Goal: Task Accomplishment & Management: Manage account settings

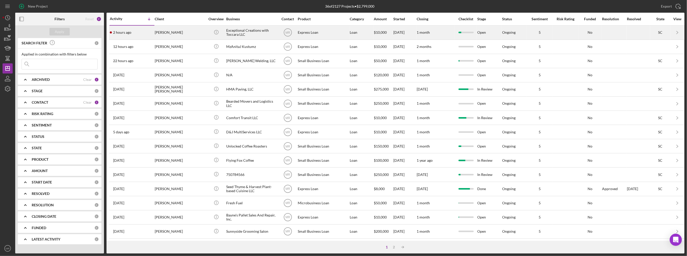
click at [135, 31] on div "2 hours ago [PERSON_NAME]" at bounding box center [132, 32] width 44 height 13
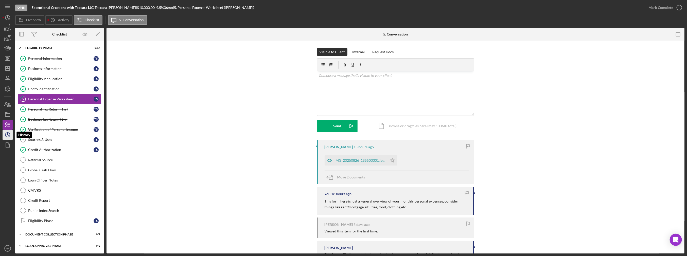
click at [8, 134] on icon "Icon/History" at bounding box center [7, 135] width 13 height 13
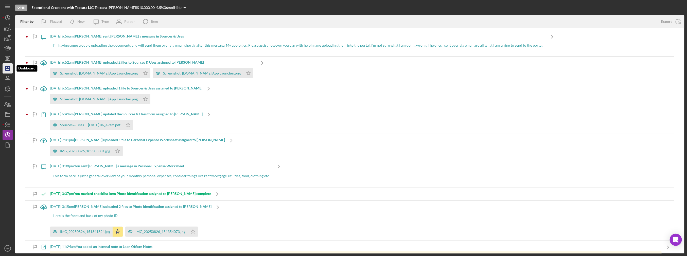
click at [8, 70] on icon "Icon/Dashboard" at bounding box center [7, 68] width 13 height 13
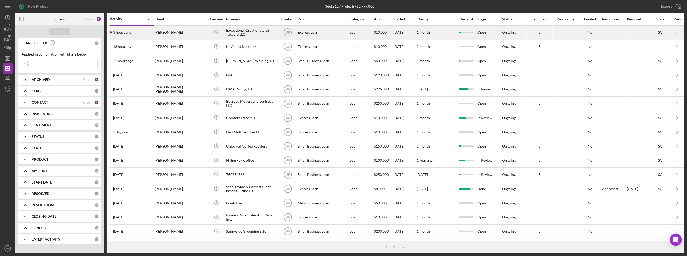
click at [137, 37] on div "3 hours ago [PERSON_NAME]" at bounding box center [132, 32] width 44 height 13
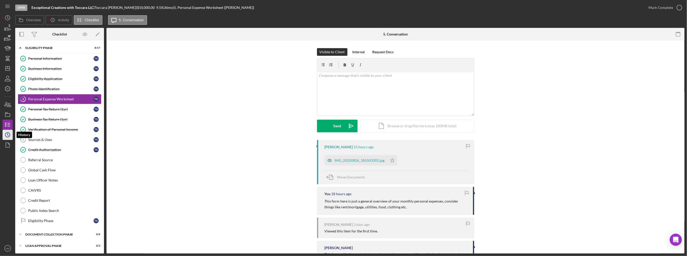
click at [8, 137] on icon "Icon/History" at bounding box center [7, 135] width 13 height 13
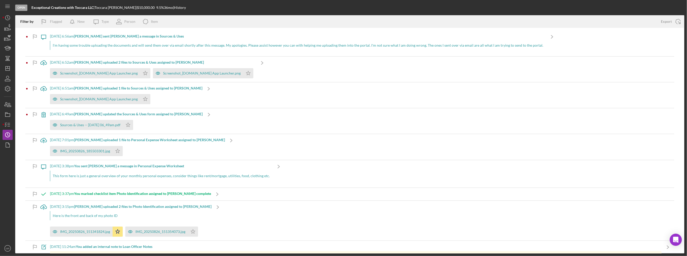
click at [0, 70] on div "Open Exceptional Creations with Toccara LLC | [PERSON_NAME] | $10,000.00 9.5 % …" at bounding box center [343, 128] width 687 height 256
click at [6, 69] on polygon "button" at bounding box center [8, 68] width 4 height 4
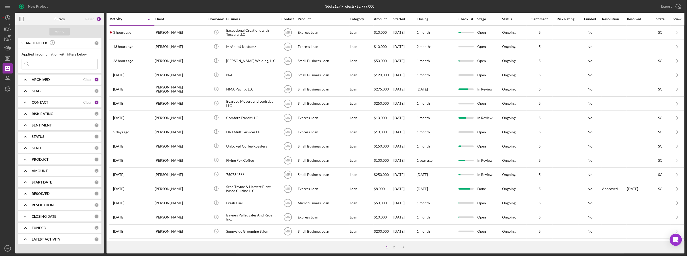
click at [61, 65] on input at bounding box center [60, 64] width 76 height 10
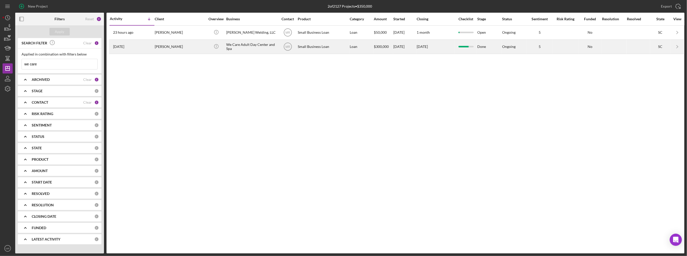
type input "we care"
click at [161, 49] on div "[PERSON_NAME]" at bounding box center [180, 46] width 51 height 13
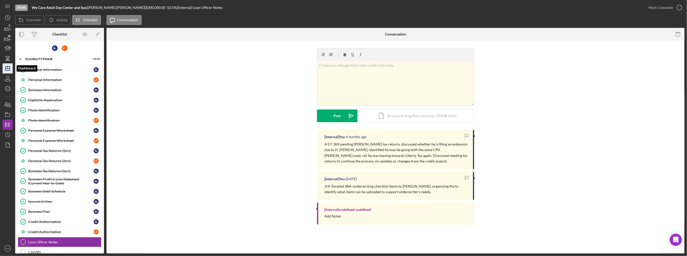
click at [9, 68] on polygon "button" at bounding box center [8, 68] width 4 height 4
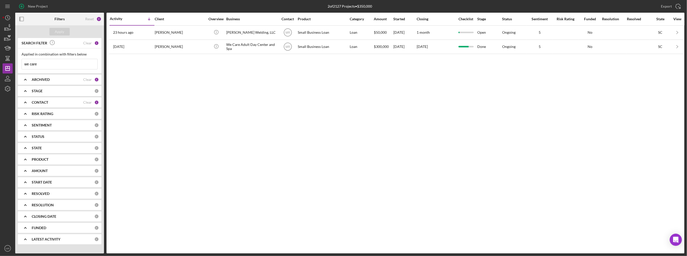
click at [63, 63] on input "we care" at bounding box center [60, 64] width 76 height 10
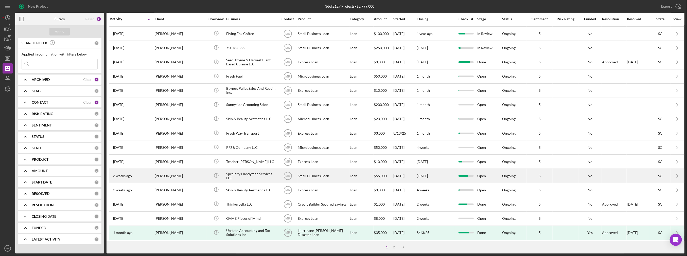
scroll to position [143, 0]
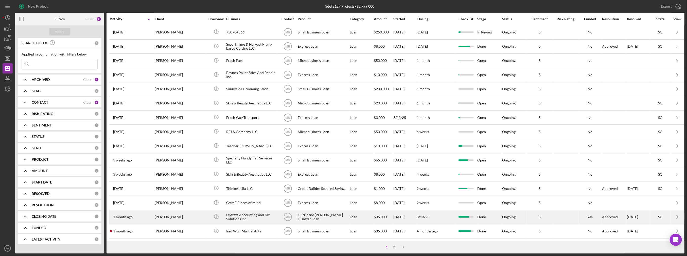
click at [187, 216] on div "[PERSON_NAME]" at bounding box center [180, 216] width 51 height 13
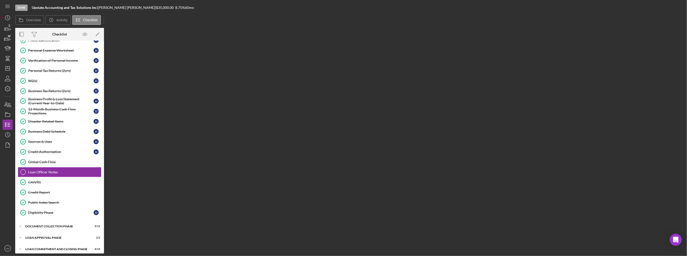
scroll to position [50, 0]
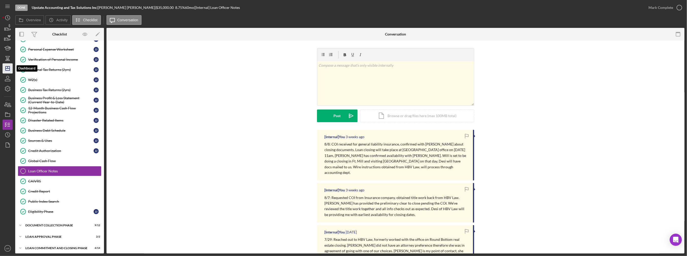
click at [8, 72] on icon "Icon/Dashboard" at bounding box center [7, 68] width 13 height 13
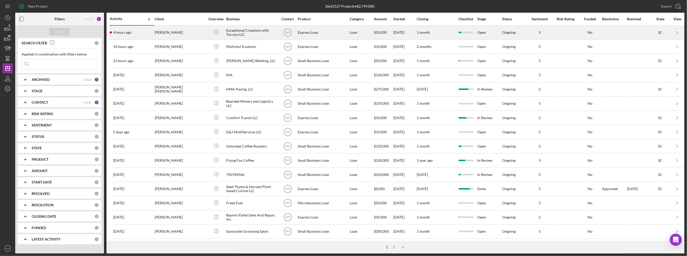
click at [134, 31] on div "4 hours ago [PERSON_NAME]" at bounding box center [132, 32] width 44 height 13
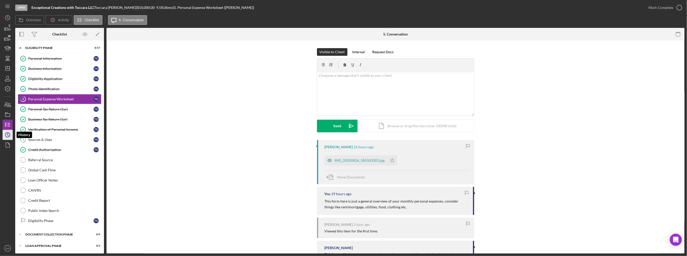
click at [6, 137] on icon "Icon/History" at bounding box center [7, 135] width 13 height 13
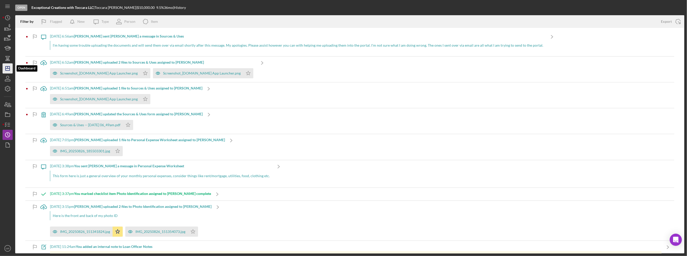
click at [7, 72] on icon "Icon/Dashboard" at bounding box center [7, 68] width 13 height 13
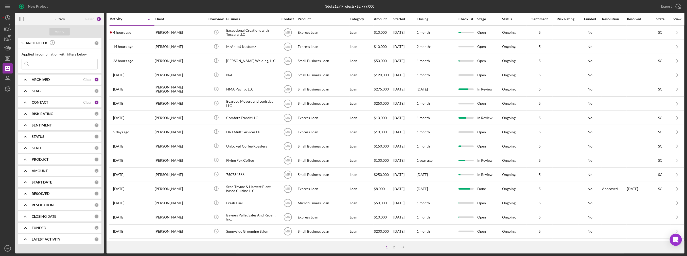
click at [46, 84] on div "ARCHIVED Clear 1" at bounding box center [65, 80] width 67 height 10
click at [41, 109] on label "Archived" at bounding box center [64, 108] width 68 height 5
click at [27, 109] on input "Archived" at bounding box center [24, 108] width 5 height 5
checkbox input "true"
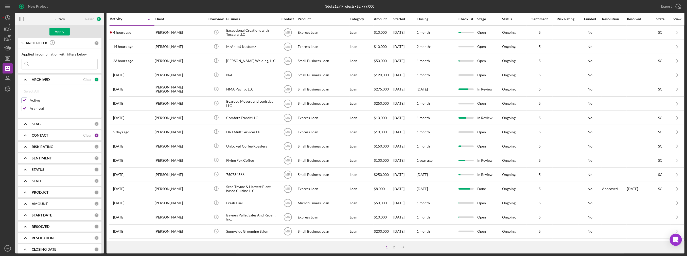
click at [38, 102] on label "Active" at bounding box center [64, 100] width 68 height 5
click at [27, 102] on input "Active" at bounding box center [24, 100] width 5 height 5
checkbox input "false"
click at [64, 32] on div "Apply" at bounding box center [59, 32] width 9 height 8
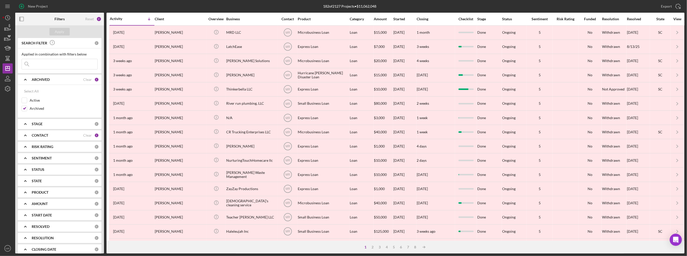
click at [37, 131] on div "CONTACT Clear 1" at bounding box center [65, 135] width 67 height 10
click at [30, 155] on label "Me" at bounding box center [64, 156] width 68 height 5
click at [27, 155] on input "Me" at bounding box center [24, 156] width 5 height 5
checkbox input "false"
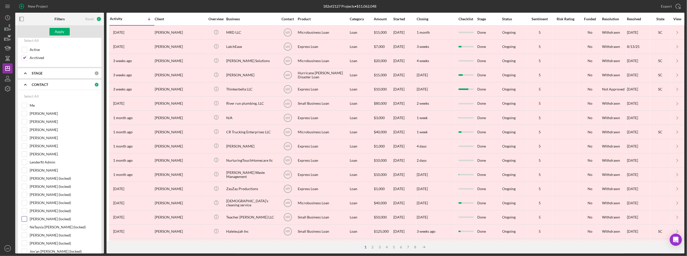
scroll to position [76, 0]
click at [45, 208] on label "[PERSON_NAME] (locked)" at bounding box center [64, 209] width 68 height 5
click at [27, 208] on input "[PERSON_NAME] (locked)" at bounding box center [24, 209] width 5 height 5
checkbox input "true"
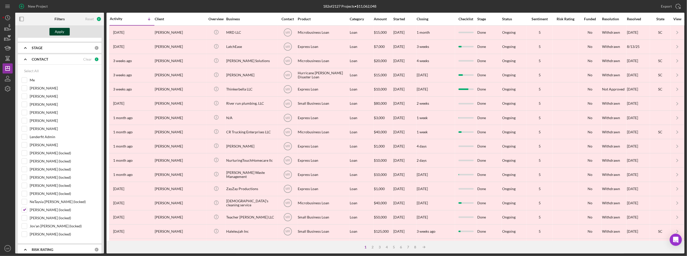
click at [60, 32] on div "Apply" at bounding box center [59, 32] width 9 height 8
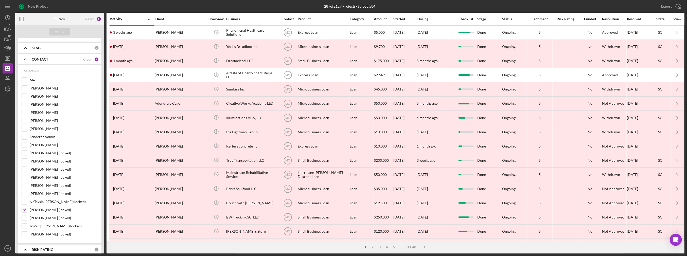
scroll to position [0, 0]
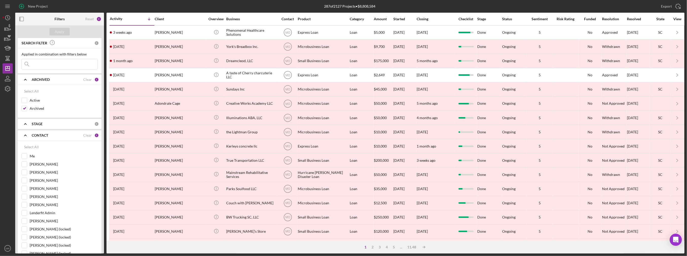
click at [46, 65] on input at bounding box center [60, 64] width 76 height 10
click at [56, 65] on input at bounding box center [60, 64] width 76 height 10
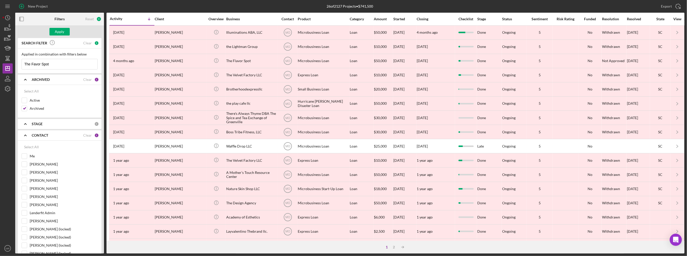
click at [59, 77] on div "ARCHIVED Clear 1" at bounding box center [65, 80] width 67 height 10
click at [60, 64] on input "The Favor Spot" at bounding box center [60, 64] width 76 height 10
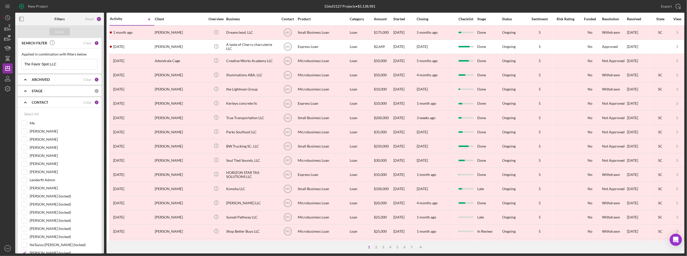
drag, startPoint x: 30, startPoint y: 64, endPoint x: -5, endPoint y: 59, distance: 34.9
click at [0, 59] on html "New Project 156 of 2127 Projects • $5,138,981 Export Icon/Export Filters Reset …" at bounding box center [343, 128] width 687 height 256
drag, startPoint x: 55, startPoint y: 63, endPoint x: 42, endPoint y: 64, distance: 13.5
click at [42, 64] on input "Favor Spot LLC" at bounding box center [60, 64] width 76 height 10
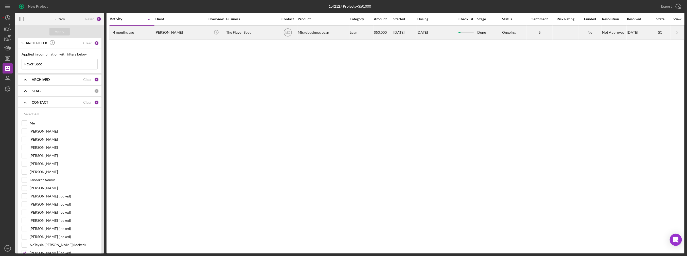
type input "Favor Spot"
click at [200, 36] on div "[PERSON_NAME]" at bounding box center [180, 32] width 51 height 13
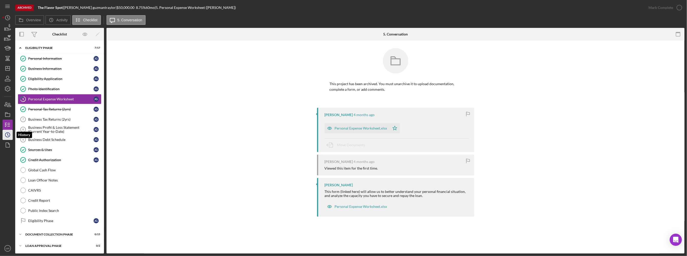
click at [10, 135] on icon "Icon/History" at bounding box center [7, 135] width 13 height 13
click at [47, 179] on div "Loan Officer Notes" at bounding box center [64, 180] width 73 height 4
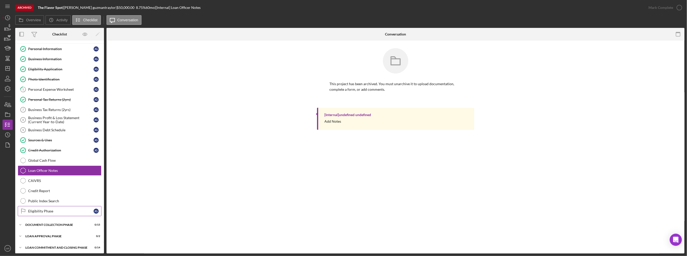
click at [57, 209] on div "Eligibility Phase" at bounding box center [60, 211] width 65 height 4
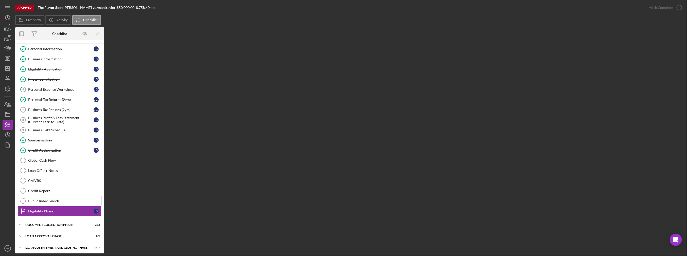
scroll to position [10, 0]
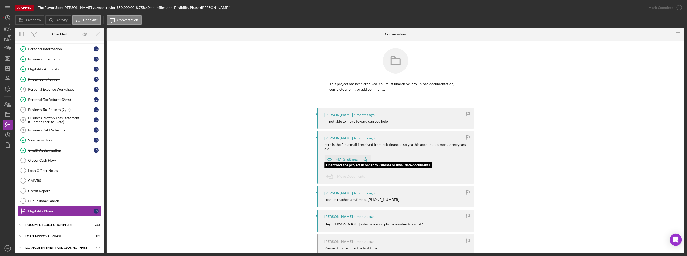
click at [343, 158] on div "IMG_0168.png" at bounding box center [346, 160] width 23 height 4
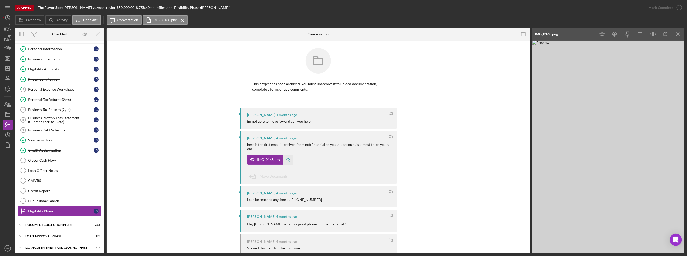
scroll to position [48, 0]
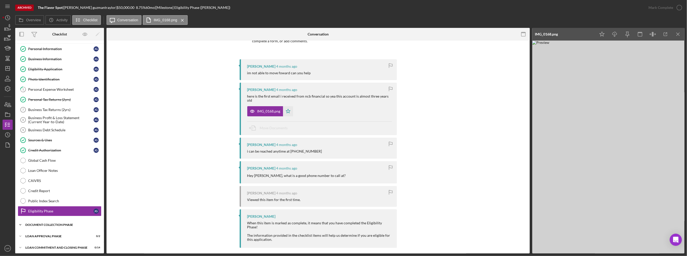
click at [59, 225] on div "Icon/Expander Document Collection Phase 0 / 15" at bounding box center [59, 225] width 89 height 10
click at [59, 224] on div "Document Collection Phase" at bounding box center [61, 224] width 72 height 3
click at [74, 186] on link "Credit Report Credit Report" at bounding box center [60, 191] width 84 height 10
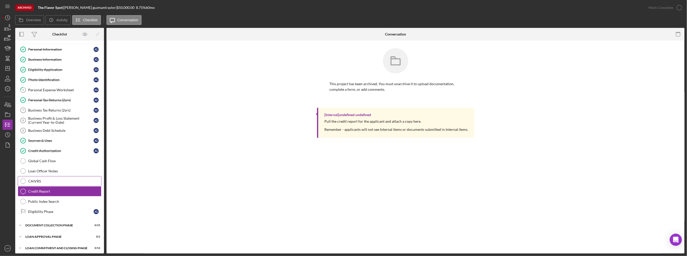
scroll to position [10, 0]
click at [8, 130] on icon "Icon/History" at bounding box center [7, 135] width 13 height 13
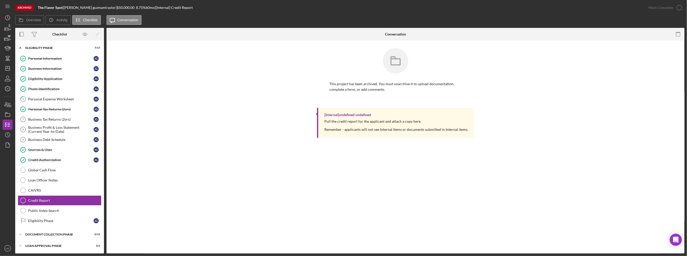
scroll to position [10, 0]
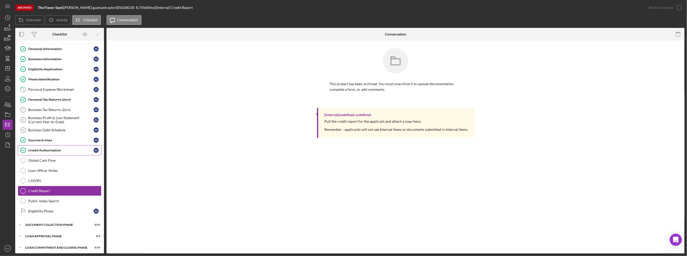
click at [44, 151] on link "Credit Authorization Credit Authorization [PERSON_NAME]" at bounding box center [60, 150] width 84 height 10
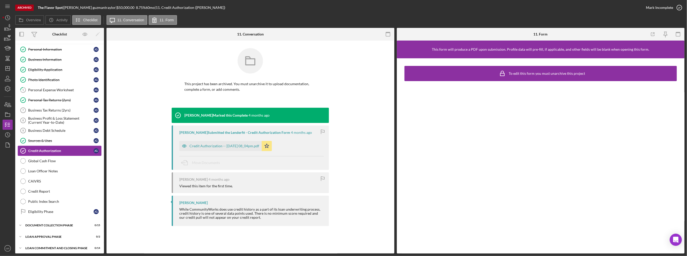
scroll to position [10, 0]
click at [44, 141] on link "Sources & Uses Sources & Uses [PERSON_NAME]" at bounding box center [60, 140] width 84 height 10
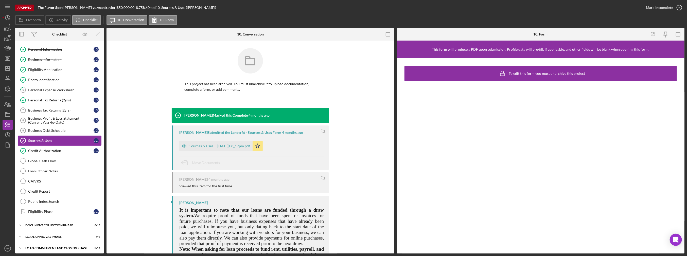
scroll to position [10, 0]
click at [9, 140] on icon "button" at bounding box center [7, 145] width 13 height 13
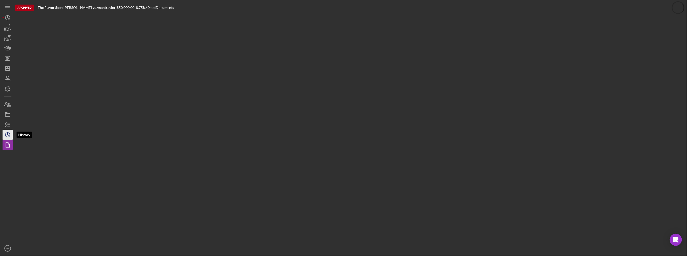
click at [8, 134] on polyline "button" at bounding box center [8, 135] width 1 height 2
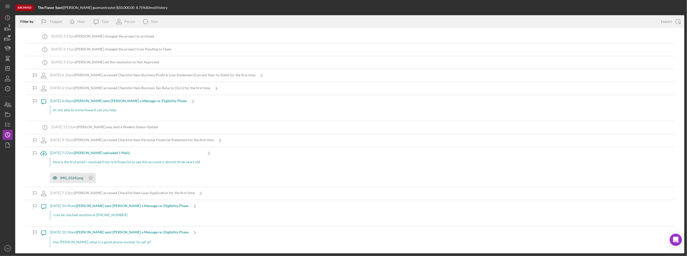
click at [69, 178] on div "IMG_0168.png" at bounding box center [71, 178] width 23 height 4
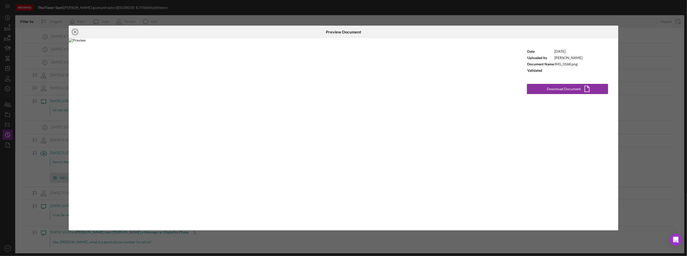
click at [76, 28] on icon "Icon/Close" at bounding box center [75, 32] width 13 height 13
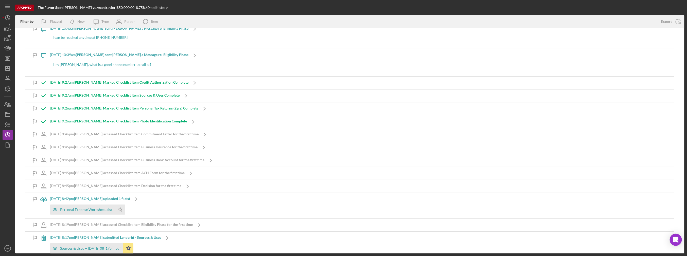
scroll to position [203, 0]
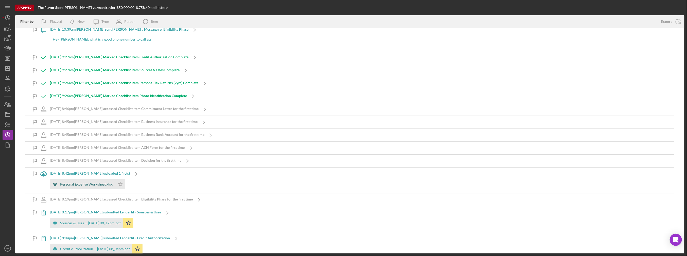
click at [87, 185] on div "Personal Expense Worksheet.xlsx" at bounding box center [86, 184] width 52 height 4
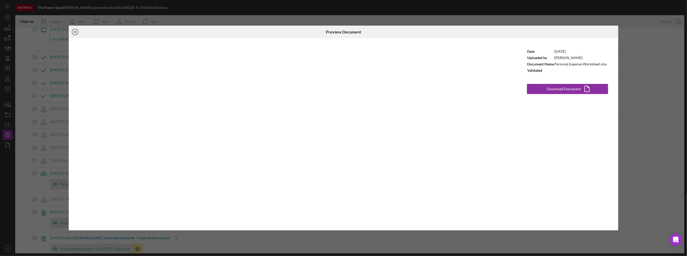
click at [75, 30] on icon "Icon/Close" at bounding box center [75, 32] width 13 height 13
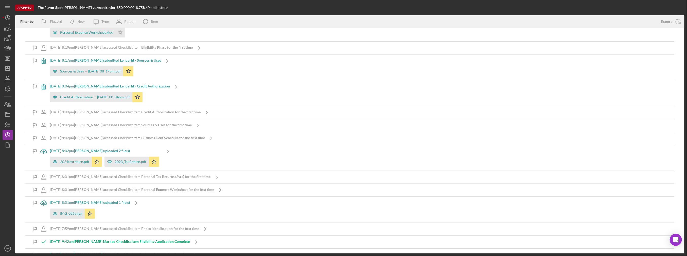
scroll to position [355, 0]
click at [66, 162] on div "2024taxreturn.pdf" at bounding box center [74, 162] width 29 height 4
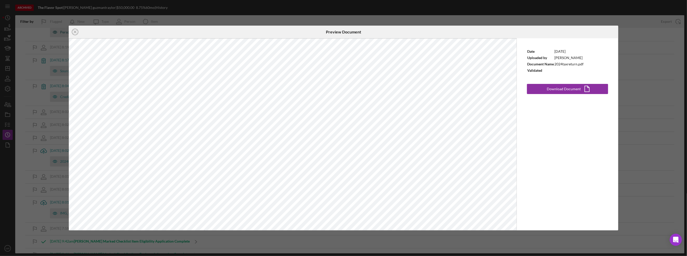
click at [75, 30] on icon "Icon/Close" at bounding box center [75, 32] width 13 height 13
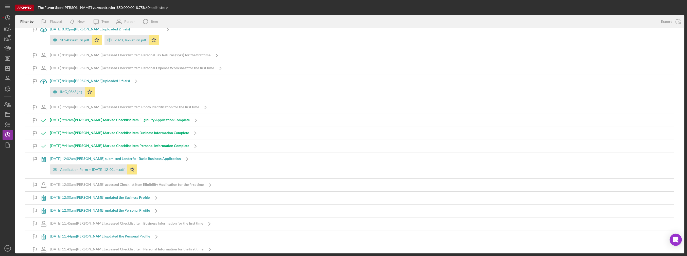
scroll to position [479, 0]
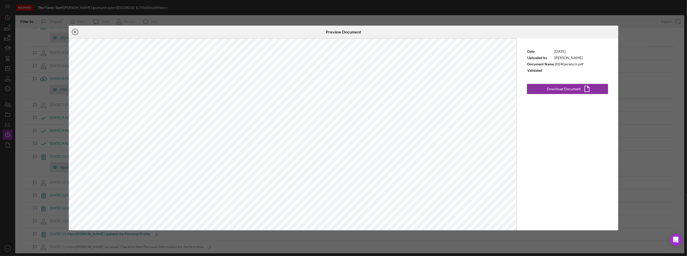
click at [74, 31] on icon "Icon/Close" at bounding box center [75, 32] width 13 height 13
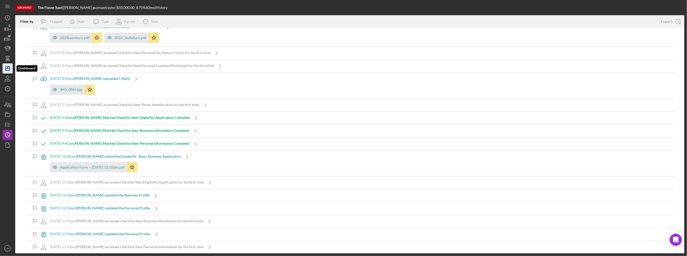
click at [10, 65] on icon "Icon/Dashboard" at bounding box center [7, 68] width 13 height 13
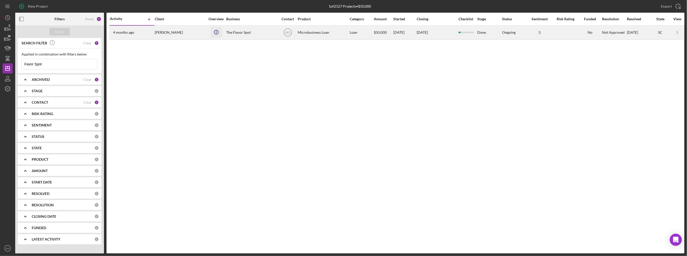
click at [218, 32] on icon "Icon/Info" at bounding box center [215, 31] width 11 height 11
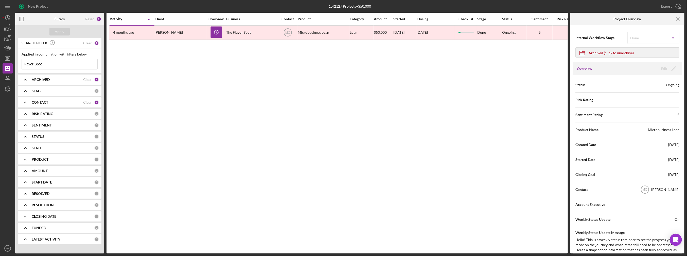
click at [56, 64] on input "Favor Spot" at bounding box center [60, 64] width 76 height 10
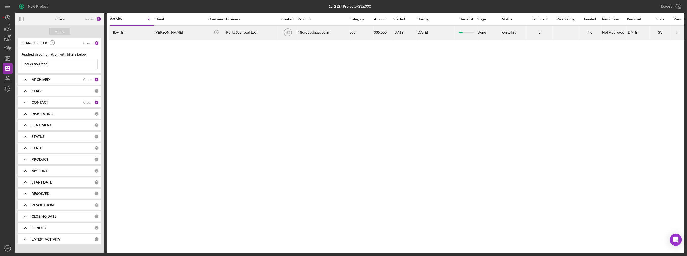
type input "parks soulfood"
click at [196, 35] on div "[PERSON_NAME]" at bounding box center [180, 32] width 51 height 13
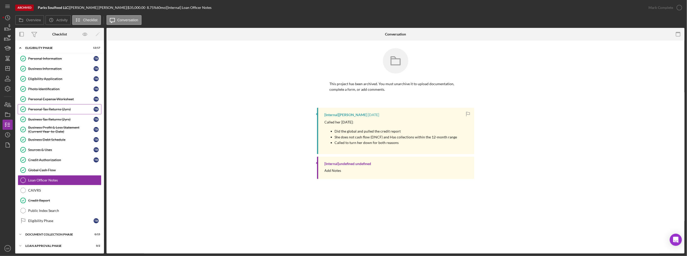
scroll to position [9, 0]
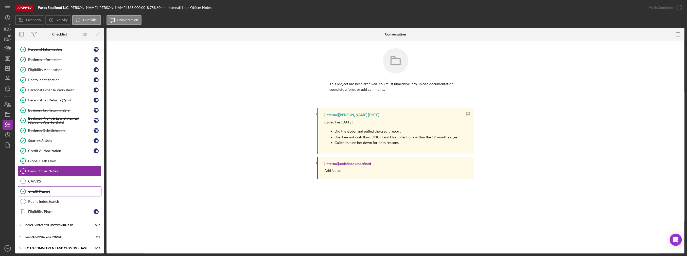
click at [42, 191] on div "Credit Report" at bounding box center [64, 191] width 73 height 4
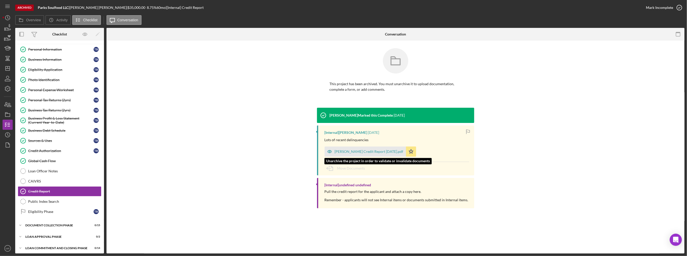
click at [348, 153] on div "[PERSON_NAME] Credit Report [DATE].pdf" at bounding box center [369, 152] width 69 height 4
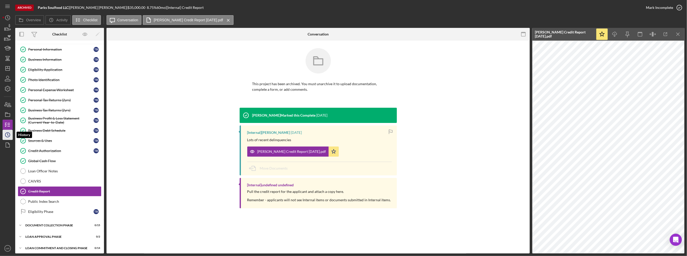
click at [9, 132] on icon "Icon/History" at bounding box center [7, 135] width 13 height 13
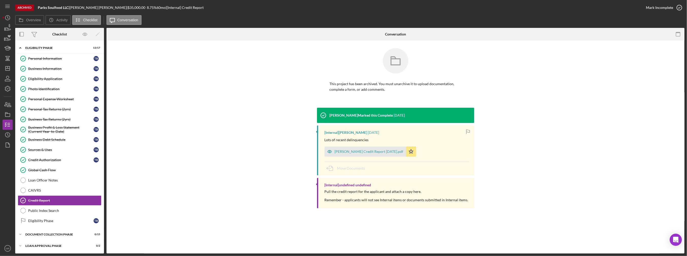
scroll to position [10, 0]
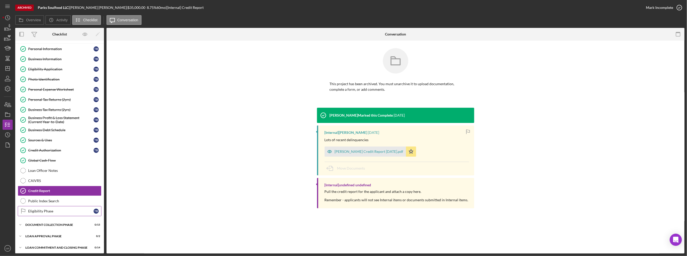
click at [43, 209] on div "Eligibility Phase" at bounding box center [60, 211] width 65 height 4
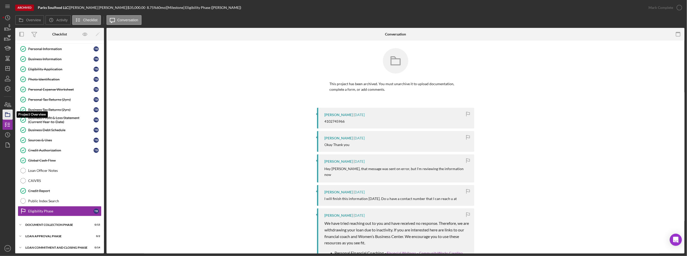
click at [8, 114] on icon "button" at bounding box center [7, 114] width 13 height 13
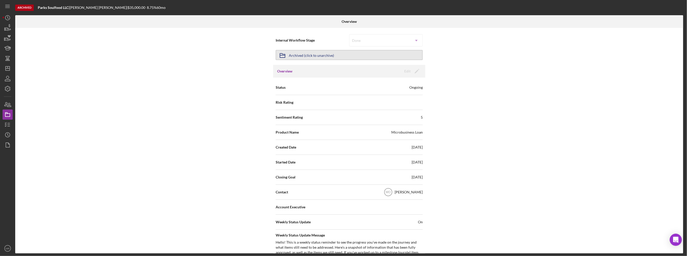
click at [317, 55] on div "Archived (click to unarchive)" at bounding box center [311, 54] width 45 height 9
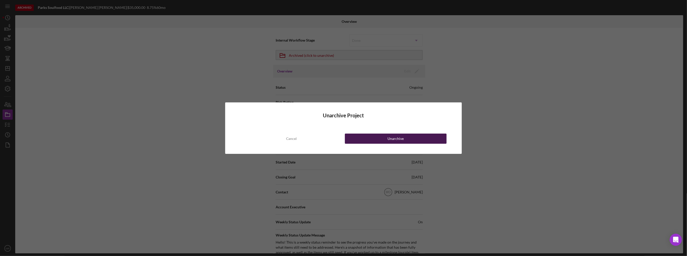
click at [387, 142] on button "Unarchive" at bounding box center [396, 139] width 102 height 10
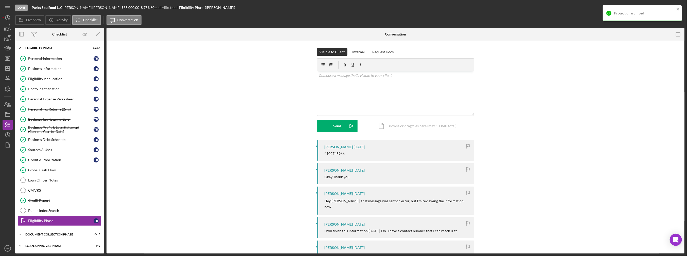
scroll to position [10, 0]
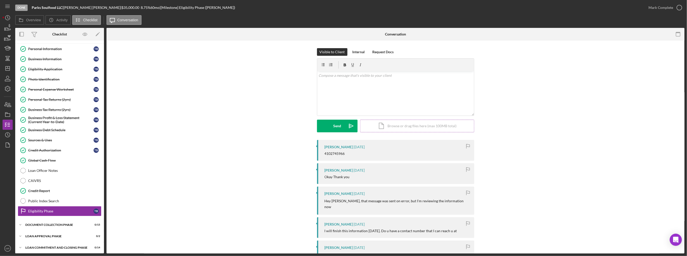
click at [397, 125] on div "Icon/Document Browse or drag files here (max 100MB total) Tap to choose files o…" at bounding box center [417, 126] width 114 height 13
click at [341, 85] on div "v Color teal Color pink Remove color Add row above Add row below Add column bef…" at bounding box center [395, 83] width 157 height 25
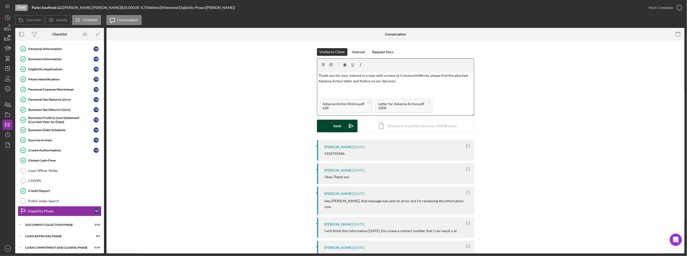
click at [339, 130] on div "Send" at bounding box center [337, 126] width 8 height 13
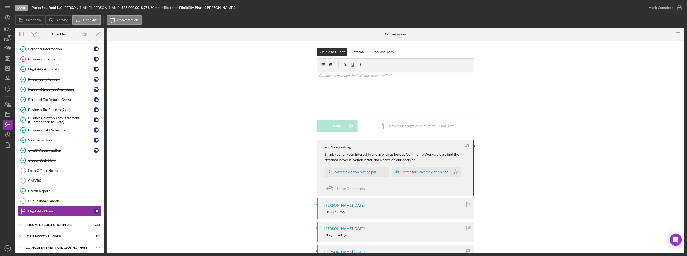
click at [385, 174] on icon "Icon/Star" at bounding box center [384, 172] width 10 height 10
click at [454, 171] on polygon "button" at bounding box center [455, 172] width 4 height 4
click at [666, 5] on div "Mark Complete" at bounding box center [660, 8] width 25 height 10
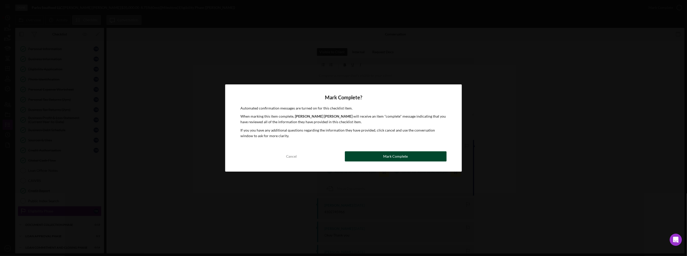
click at [391, 160] on div "Mark Complete" at bounding box center [395, 156] width 25 height 10
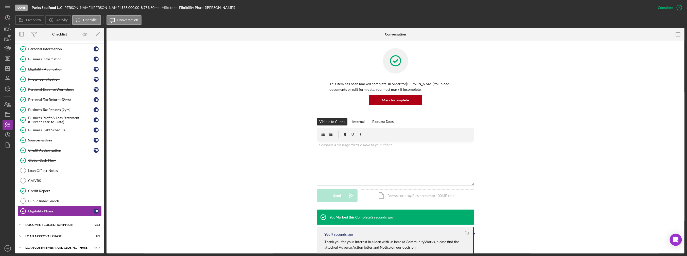
click at [61, 209] on div "Eligibility Phase" at bounding box center [60, 211] width 65 height 4
click at [54, 225] on div "Icon/Expander Document Collection Phase 0 / 15" at bounding box center [59, 225] width 89 height 10
click at [56, 211] on link "Eligibility Phase Eligibility Phase T B" at bounding box center [60, 211] width 84 height 10
click at [663, 8] on div "Mark Incomplete" at bounding box center [659, 8] width 27 height 10
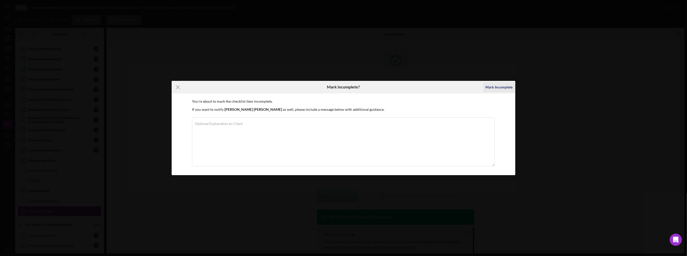
click at [498, 90] on div "Mark Incomplete" at bounding box center [499, 87] width 27 height 10
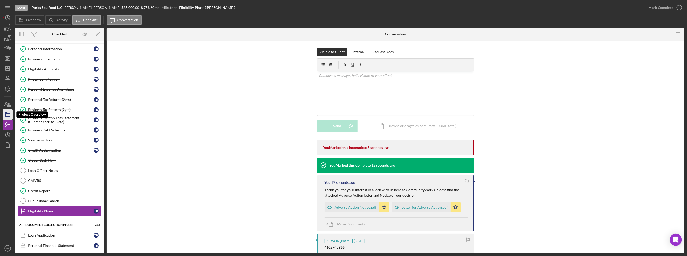
click at [8, 114] on icon "button" at bounding box center [7, 114] width 13 height 13
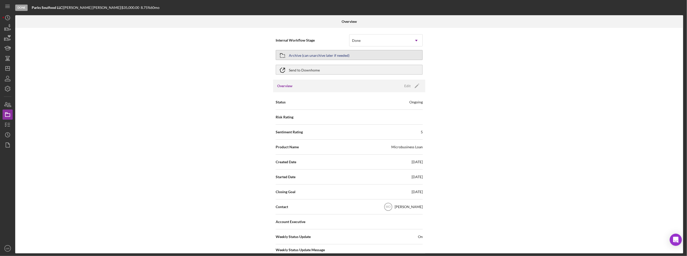
click at [326, 56] on div "Archive (can unarchive later if needed)" at bounding box center [319, 54] width 61 height 9
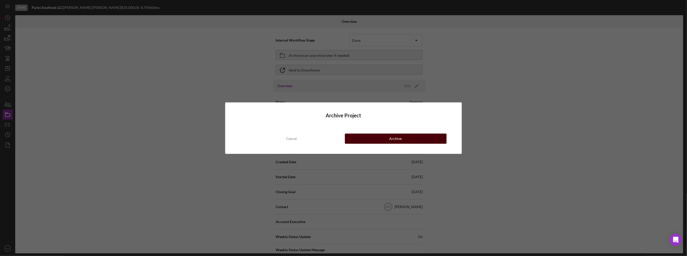
click at [377, 139] on button "Archive" at bounding box center [396, 139] width 102 height 10
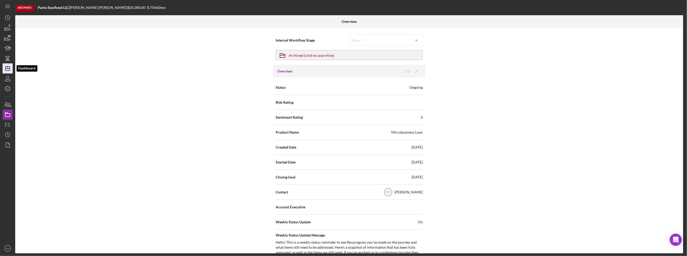
click at [5, 69] on icon "Icon/Dashboard" at bounding box center [7, 68] width 13 height 13
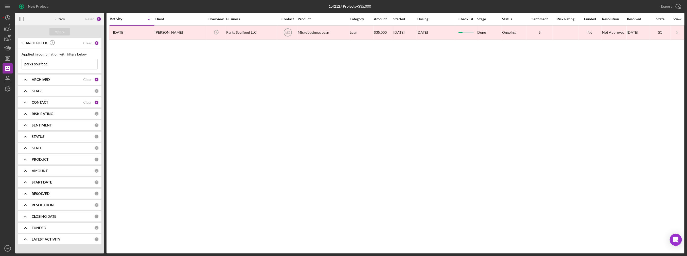
click at [54, 63] on input "parks soulfood" at bounding box center [60, 64] width 76 height 10
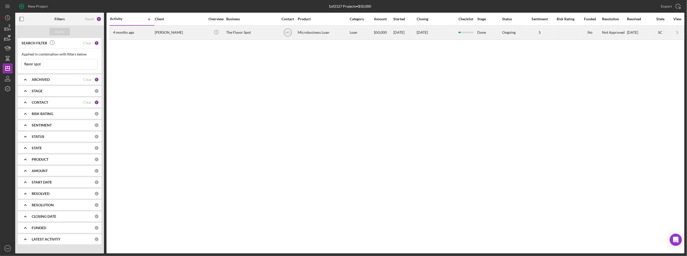
type input "flavor spot"
click at [167, 35] on div "[PERSON_NAME]" at bounding box center [180, 32] width 51 height 13
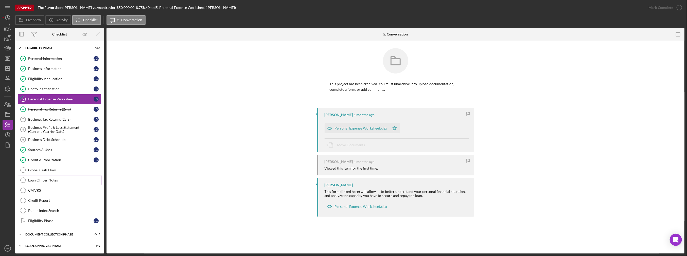
click at [39, 175] on link "Loan Officer Notes Loan Officer Notes" at bounding box center [60, 180] width 84 height 10
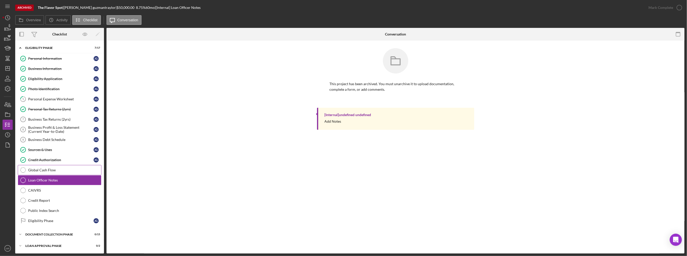
click at [46, 169] on div "Global Cash Flow" at bounding box center [64, 170] width 73 height 4
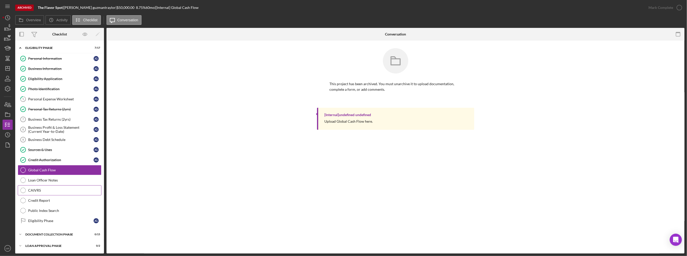
click at [42, 189] on div "CAIVRS" at bounding box center [64, 190] width 73 height 4
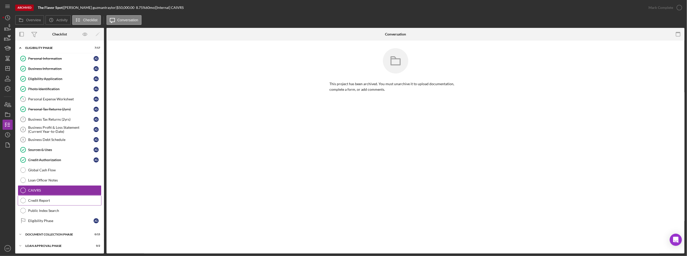
click at [41, 199] on div "Credit Report" at bounding box center [64, 201] width 73 height 4
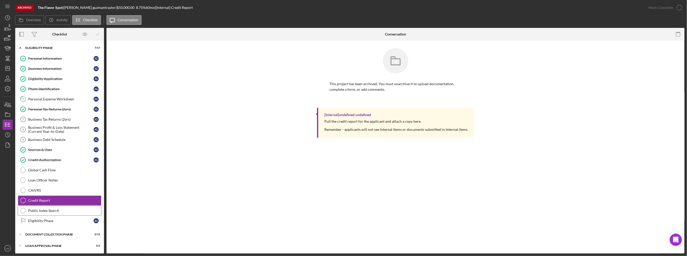
click at [40, 209] on div "Public Index Search" at bounding box center [64, 211] width 73 height 4
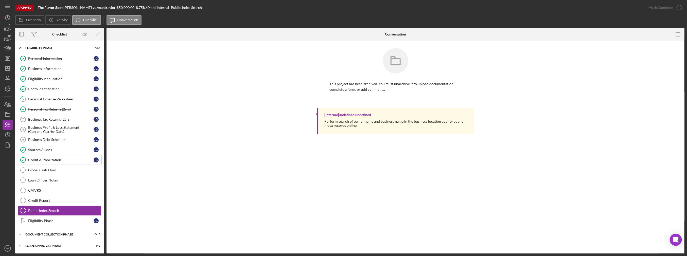
click at [47, 155] on link "Credit Authorization Credit Authorization [PERSON_NAME]" at bounding box center [60, 160] width 84 height 10
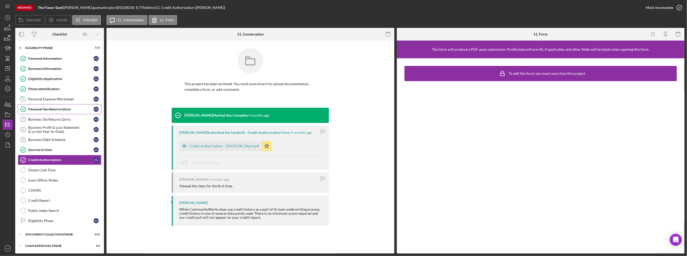
click at [58, 110] on div "Personal Tax Returns (2yrs)" at bounding box center [60, 109] width 65 height 4
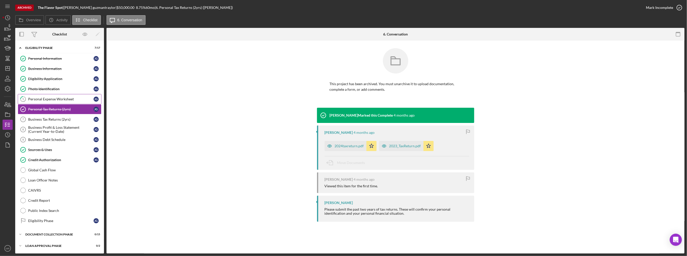
click at [61, 103] on link "5 Personal Expense Worksheet [PERSON_NAME]" at bounding box center [60, 99] width 84 height 10
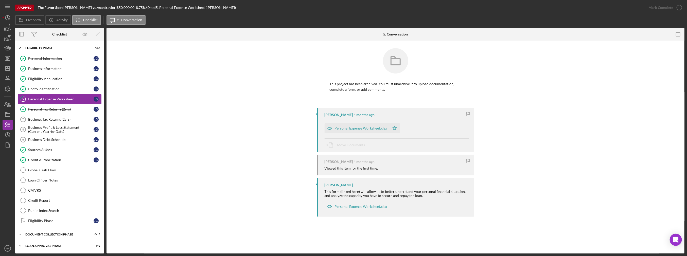
click at [62, 97] on div "Personal Expense Worksheet" at bounding box center [60, 99] width 65 height 4
click at [9, 133] on circle "button" at bounding box center [7, 135] width 5 height 5
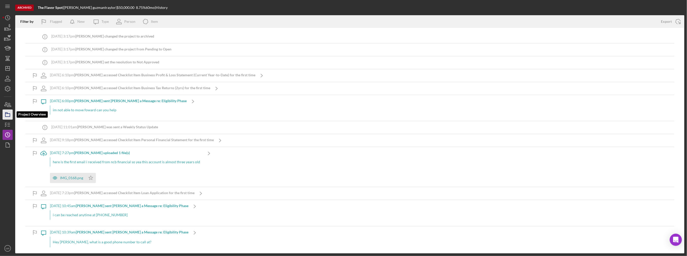
click at [4, 116] on icon "button" at bounding box center [7, 114] width 13 height 13
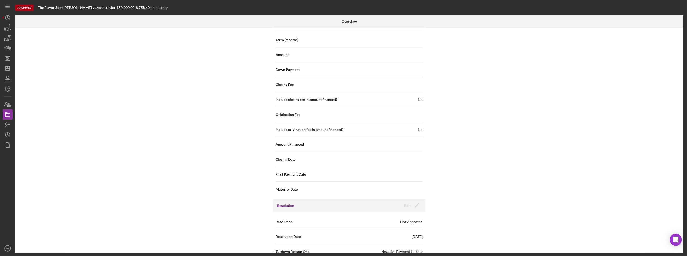
scroll to position [556, 0]
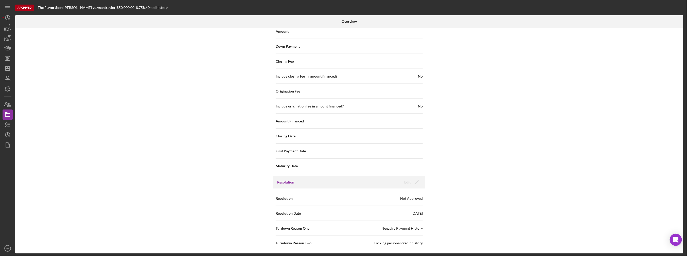
click at [104, 72] on div "Internal Workflow Stage Done Icon/Dropdown Arrow Icon/Archived Archived (click …" at bounding box center [349, 141] width 668 height 226
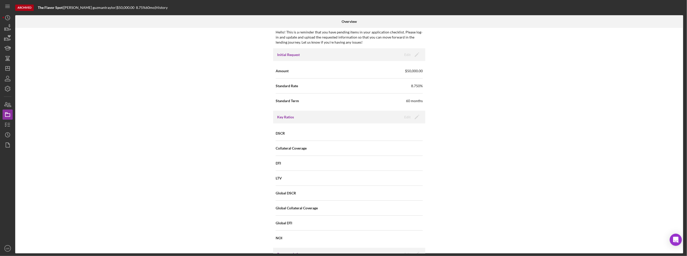
scroll to position [0, 0]
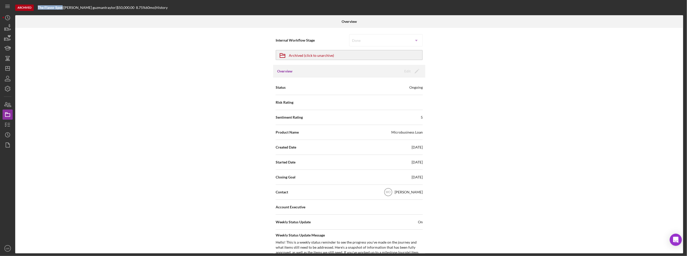
drag, startPoint x: 63, startPoint y: 8, endPoint x: 38, endPoint y: 8, distance: 24.6
click at [38, 8] on div "The Flavor Spot |" at bounding box center [51, 8] width 26 height 4
copy b "The Flavor Spot"
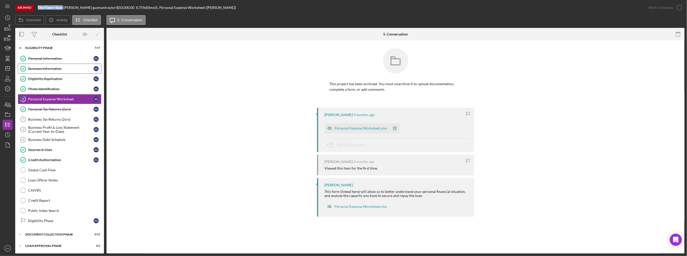
click at [51, 67] on div "Business Information" at bounding box center [60, 69] width 65 height 4
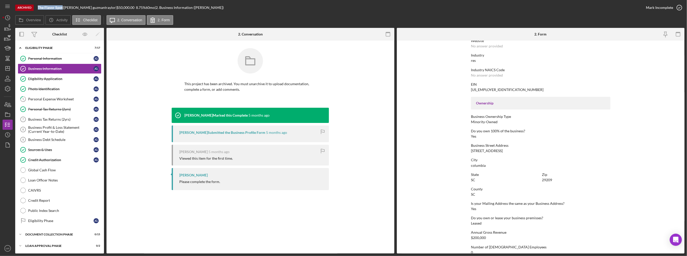
scroll to position [127, 0]
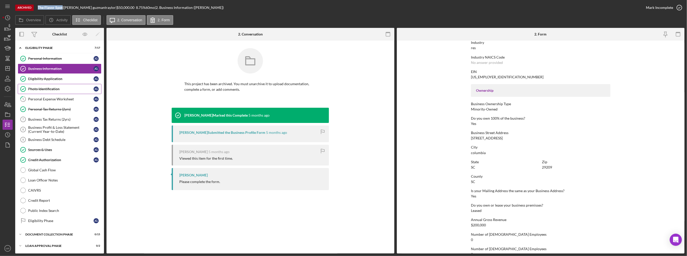
click at [69, 89] on div "Photo Identification" at bounding box center [60, 89] width 65 height 4
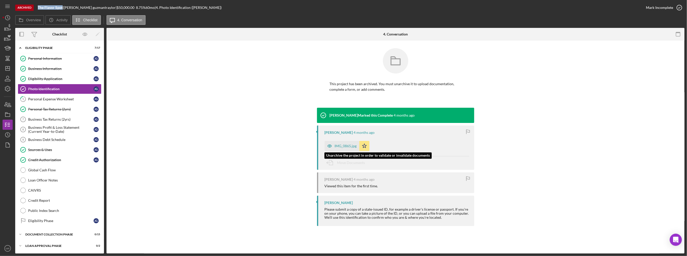
click at [345, 146] on div "IMG_0865.jpg" at bounding box center [346, 146] width 22 height 4
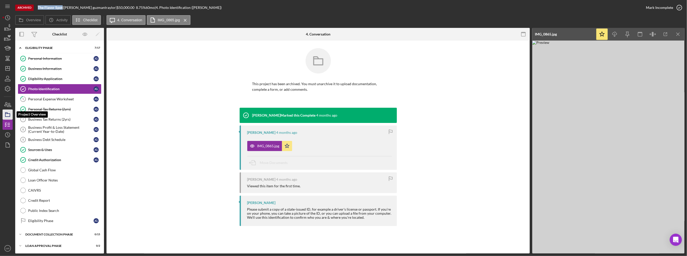
click at [8, 114] on polygon "button" at bounding box center [6, 113] width 3 height 1
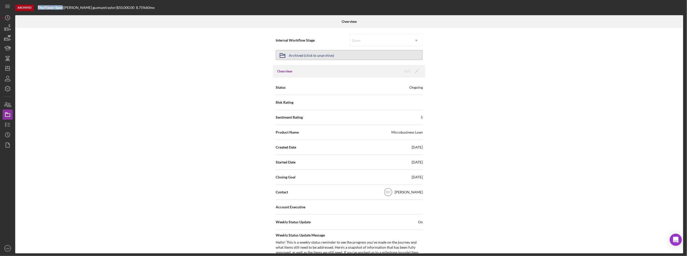
click at [297, 56] on div "Archived (click to unarchive)" at bounding box center [311, 54] width 45 height 9
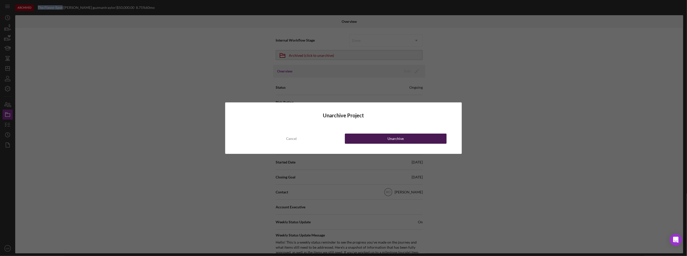
click at [412, 134] on button "Unarchive" at bounding box center [396, 139] width 102 height 10
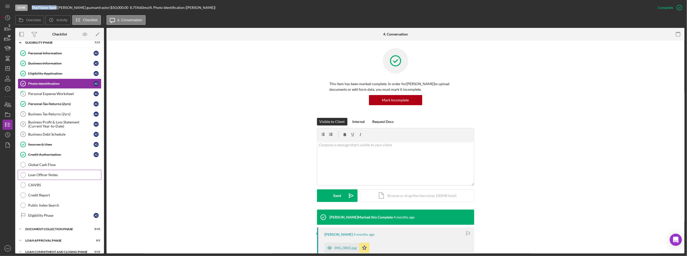
scroll to position [10, 0]
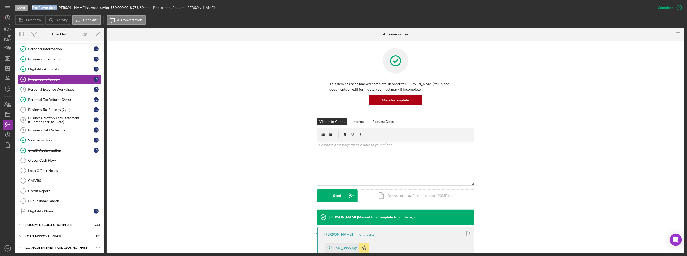
click at [46, 211] on div "Eligibility Phase" at bounding box center [60, 211] width 65 height 4
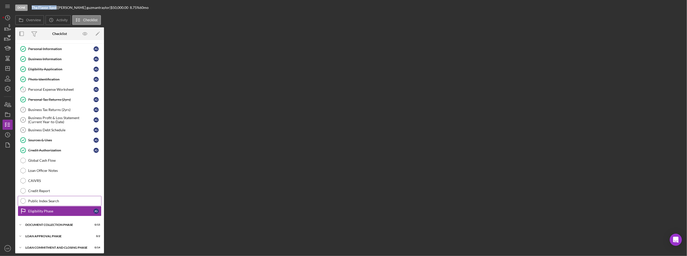
scroll to position [10, 0]
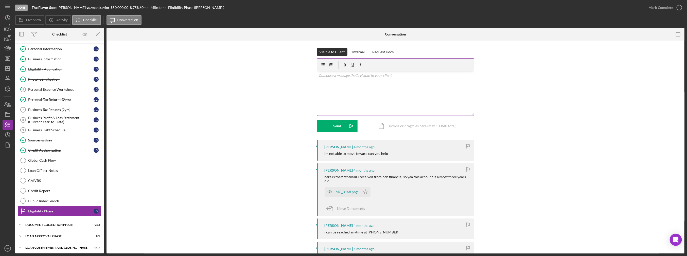
click at [356, 99] on div "v Color teal Color pink Remove color Add row above Add row below Add column bef…" at bounding box center [395, 93] width 157 height 44
click at [401, 127] on div "Icon/Document Browse or drag files here (max 100MB total) Tap to choose files o…" at bounding box center [417, 126] width 114 height 13
click at [397, 132] on div "Icon/Document Browse or drag files here (max 100MB total) Tap to choose files o…" at bounding box center [417, 126] width 114 height 13
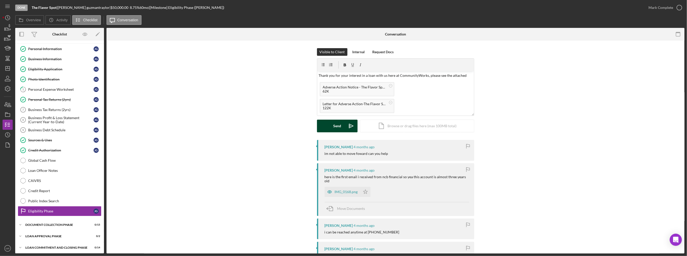
click at [341, 126] on button "Send Icon/icon-invite-send" at bounding box center [337, 126] width 41 height 13
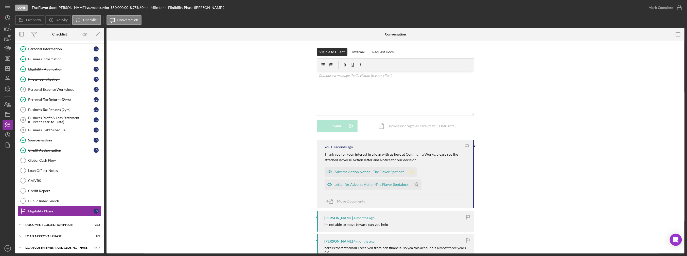
click at [409, 172] on icon "Icon/Star" at bounding box center [412, 172] width 10 height 10
click at [416, 185] on icon "Icon/Star" at bounding box center [416, 185] width 10 height 10
click at [57, 149] on div "Credit Authorization" at bounding box center [60, 150] width 65 height 4
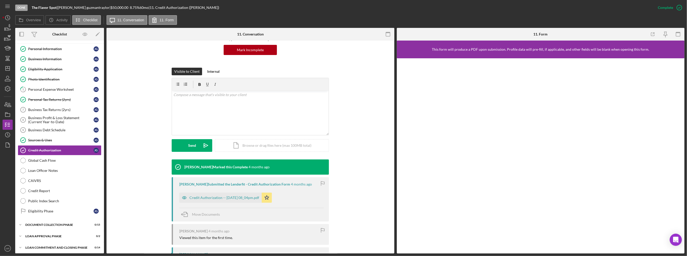
scroll to position [51, 0]
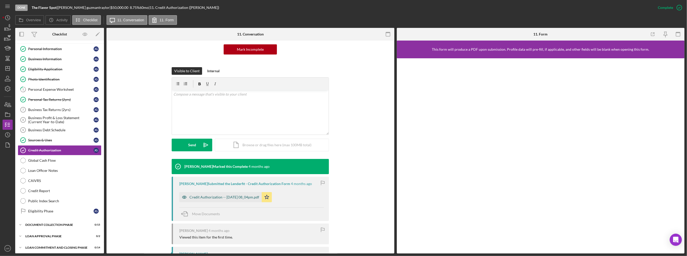
click at [221, 199] on div "Credit Authorization -- [DATE] 08_04pm.pdf" at bounding box center [224, 197] width 70 height 4
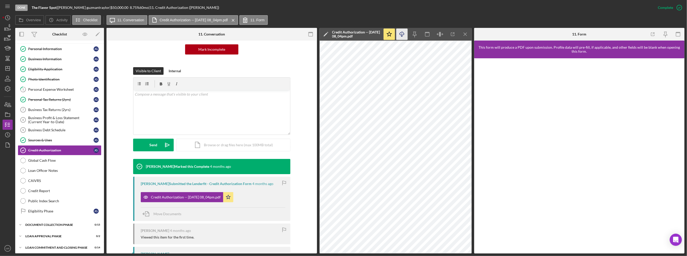
click at [401, 34] on icon "Icon/Download" at bounding box center [401, 34] width 11 height 11
click at [48, 138] on div "Sources & Uses" at bounding box center [60, 140] width 65 height 4
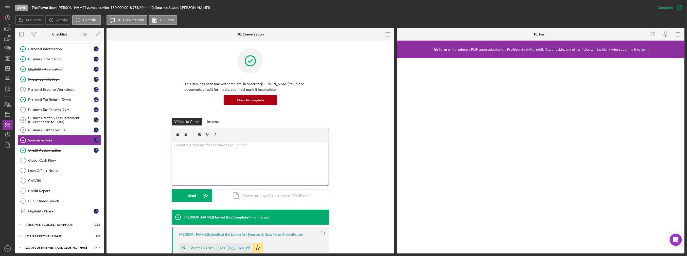
scroll to position [51, 0]
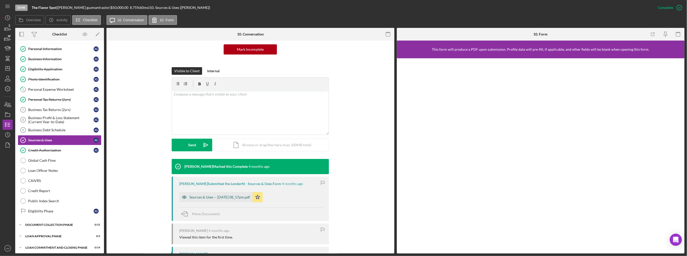
click at [206, 197] on div "Sources & Uses -- [DATE] 08_17pm.pdf" at bounding box center [219, 197] width 61 height 4
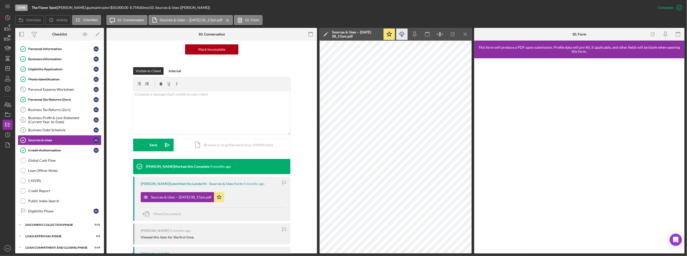
click at [400, 35] on icon "button" at bounding box center [402, 33] width 4 height 3
click at [48, 102] on link "Personal Tax Returns (2yrs) Personal Tax Returns (2yrs) [PERSON_NAME]" at bounding box center [60, 100] width 84 height 10
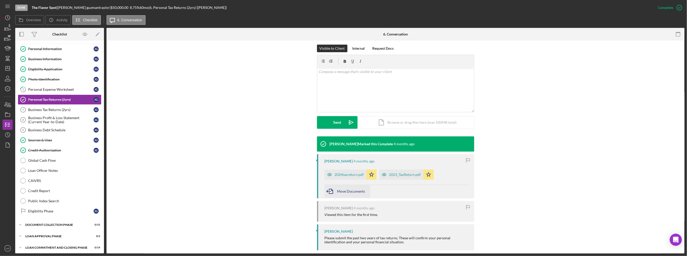
scroll to position [76, 0]
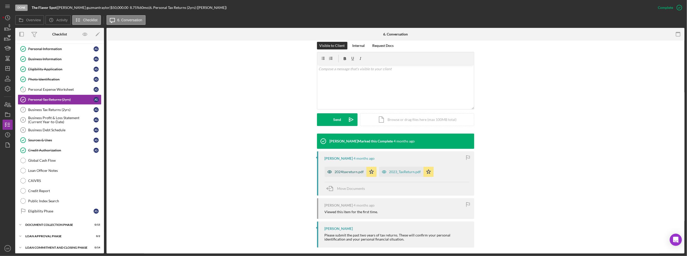
click at [345, 176] on div "2024taxreturn.pdf" at bounding box center [346, 172] width 42 height 10
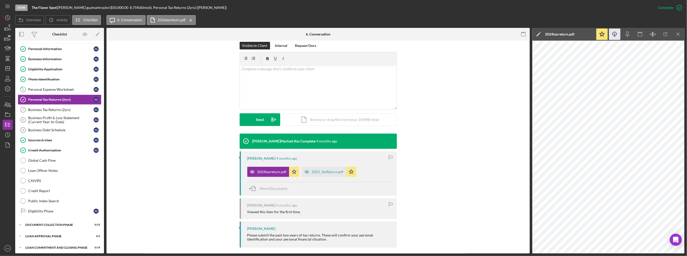
click at [617, 36] on icon "Icon/Download" at bounding box center [614, 34] width 11 height 11
click at [331, 171] on div "2023_TaxReturn.pdf" at bounding box center [328, 172] width 32 height 4
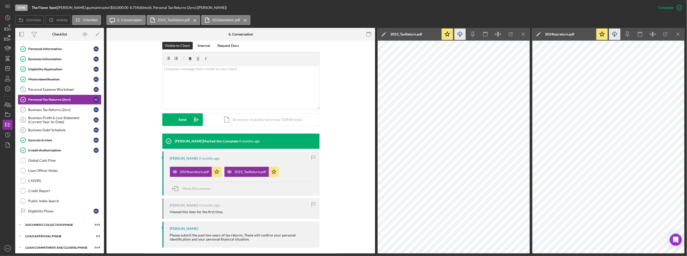
click at [460, 37] on icon "Icon/Download" at bounding box center [459, 34] width 11 height 11
click at [48, 80] on div "Photo Identification" at bounding box center [60, 79] width 65 height 4
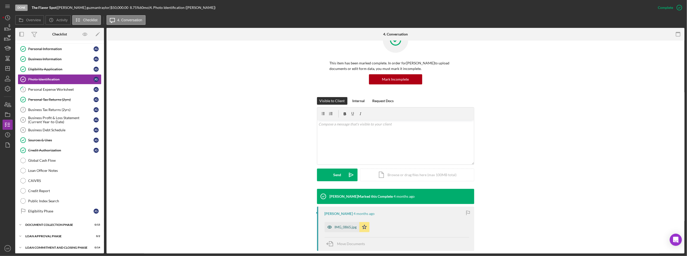
scroll to position [51, 0]
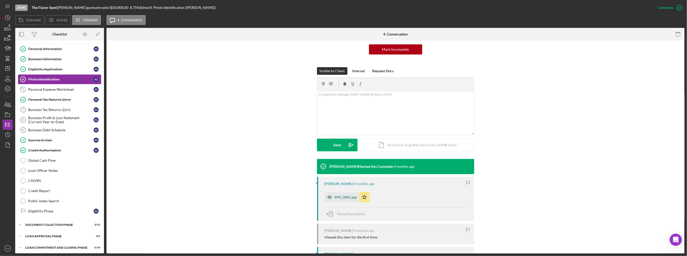
click at [345, 198] on div "IMG_0865.jpg" at bounding box center [346, 197] width 22 height 4
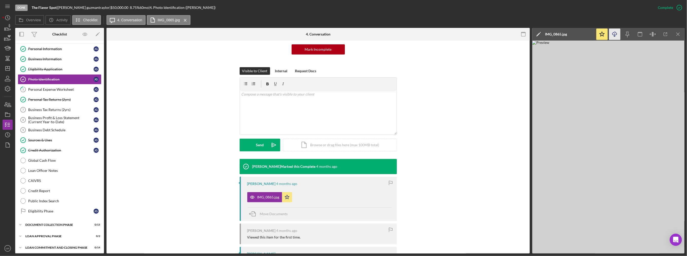
click at [617, 36] on icon "Icon/Download" at bounding box center [614, 34] width 11 height 11
click at [51, 70] on div "Eligibility Application" at bounding box center [60, 69] width 65 height 4
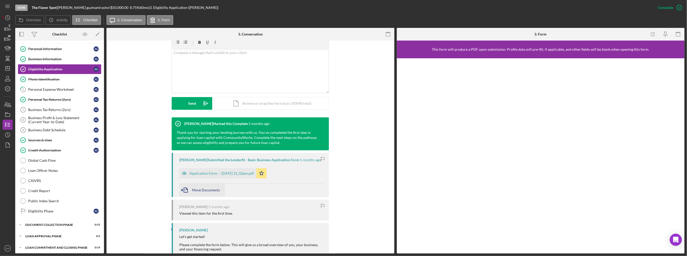
scroll to position [101, 0]
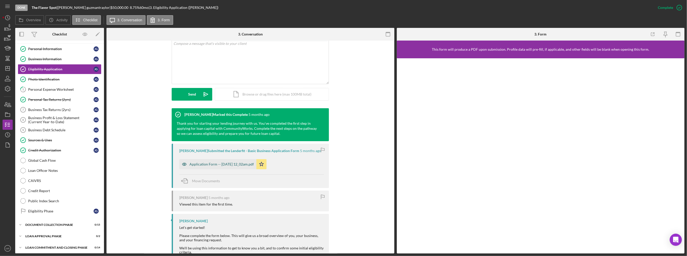
click at [214, 162] on div "Application Form -- [DATE] 12_02am.pdf" at bounding box center [221, 164] width 64 height 4
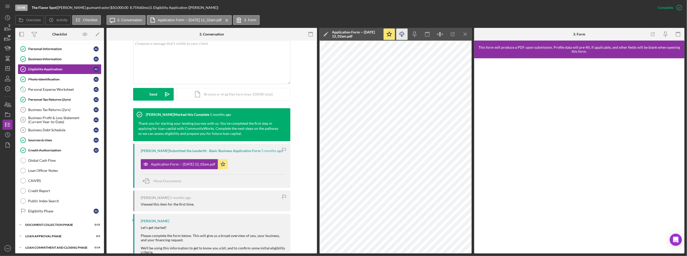
click at [404, 36] on icon "Icon/Download" at bounding box center [401, 34] width 11 height 11
click at [9, 115] on icon "button" at bounding box center [7, 114] width 13 height 13
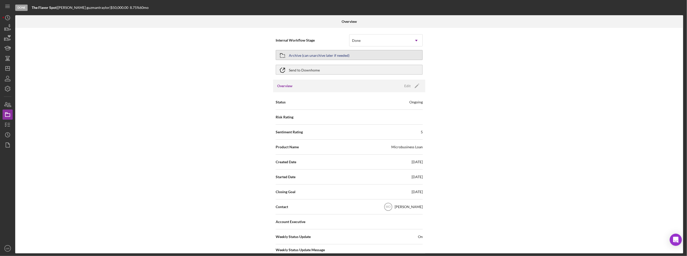
click at [310, 59] on div "Archive (can unarchive later if needed)" at bounding box center [319, 54] width 61 height 9
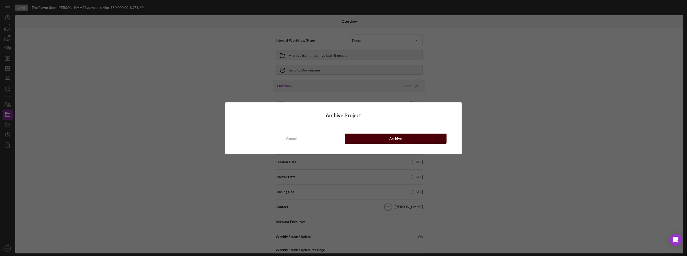
click at [395, 140] on div "Archive" at bounding box center [396, 139] width 12 height 10
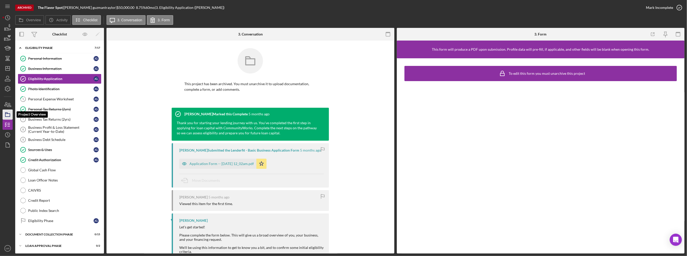
click at [5, 114] on icon "button" at bounding box center [7, 114] width 13 height 13
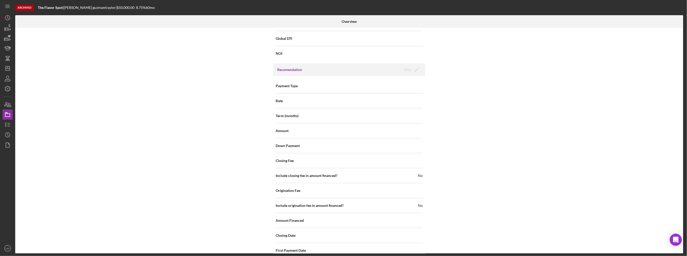
scroll to position [556, 0]
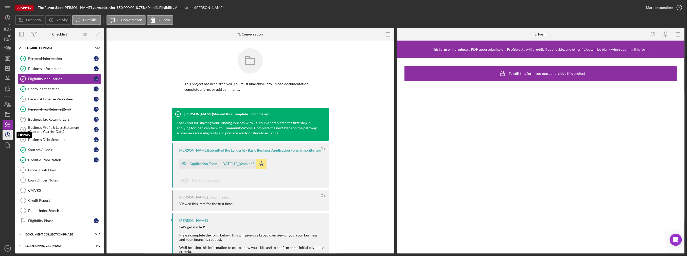
click at [6, 134] on icon "Icon/History" at bounding box center [7, 135] width 13 height 13
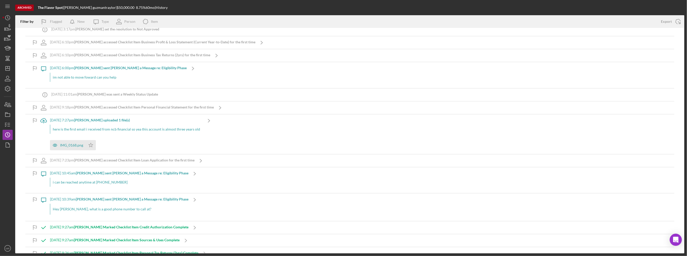
scroll to position [101, 0]
click at [78, 144] on div "IMG_0168.png" at bounding box center [71, 144] width 23 height 4
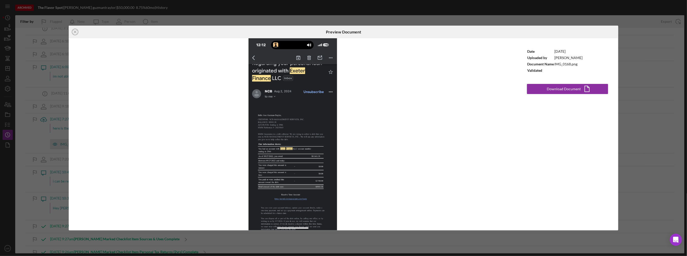
click at [31, 114] on div "Icon/Close Preview Document Date [DATE] Uploaded by [PERSON_NAME] Document Name…" at bounding box center [343, 128] width 687 height 256
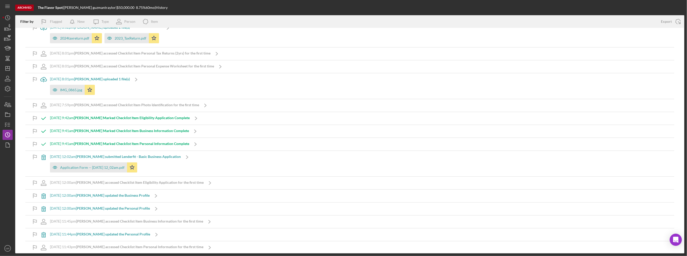
scroll to position [546, 0]
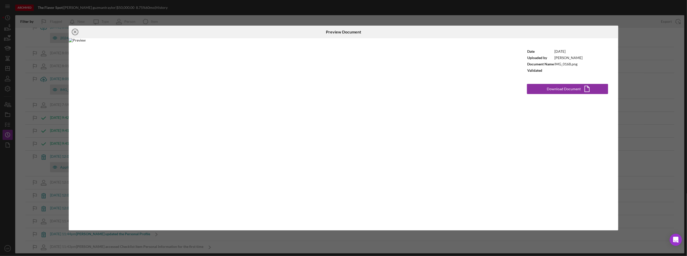
click at [74, 33] on line at bounding box center [75, 32] width 3 height 3
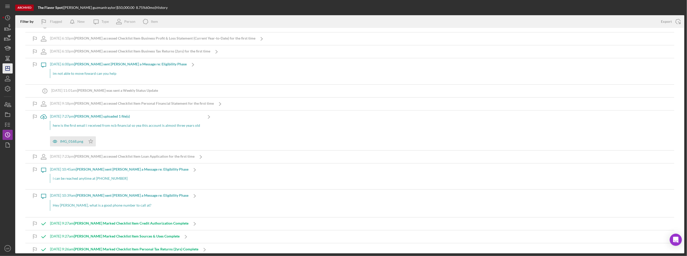
click at [3, 64] on link "Icon/Dashboard Dashboard" at bounding box center [8, 68] width 10 height 10
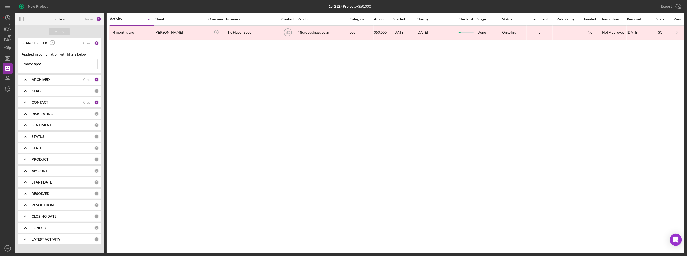
click at [54, 63] on input "flavor spot" at bounding box center [60, 64] width 76 height 10
click at [62, 63] on input "parks soulfood" at bounding box center [60, 64] width 76 height 10
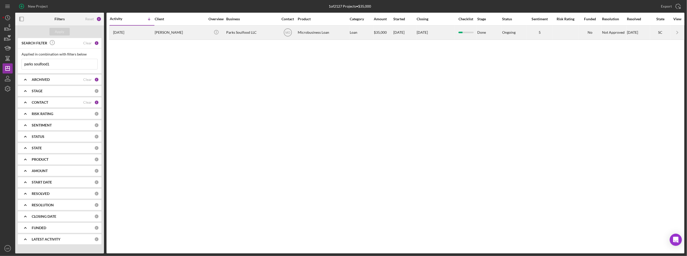
type input "parks soulfood1"
click at [157, 34] on div "[PERSON_NAME]" at bounding box center [180, 32] width 51 height 13
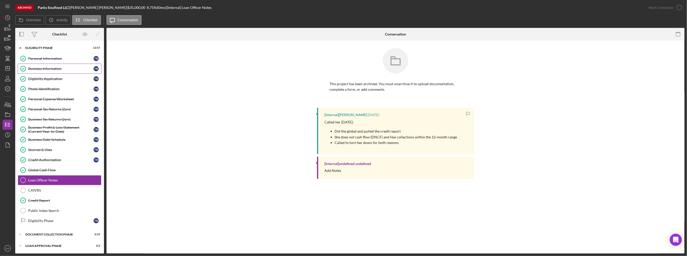
scroll to position [10, 0]
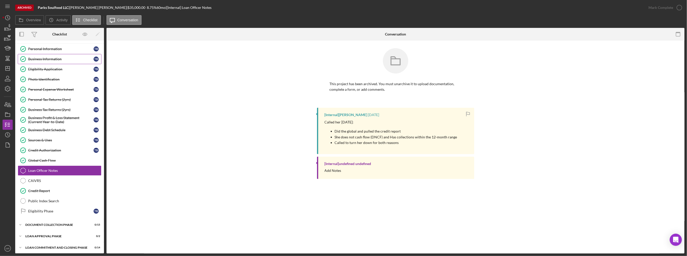
click at [55, 60] on div "Business Information" at bounding box center [60, 59] width 65 height 4
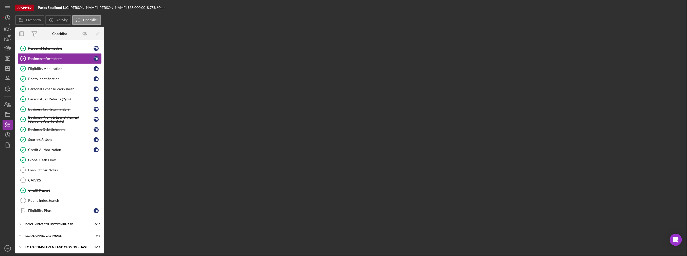
scroll to position [10, 0]
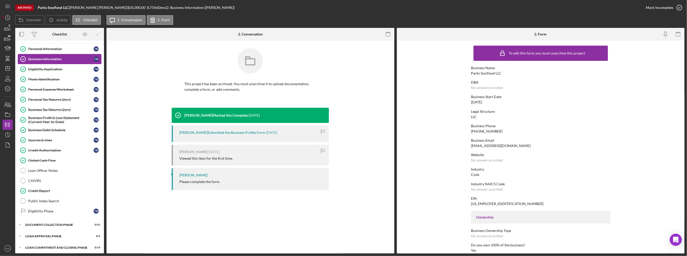
click at [59, 63] on link "Business Information Business Information T B" at bounding box center [60, 59] width 84 height 10
click at [59, 68] on div "Eligibility Application" at bounding box center [60, 69] width 65 height 4
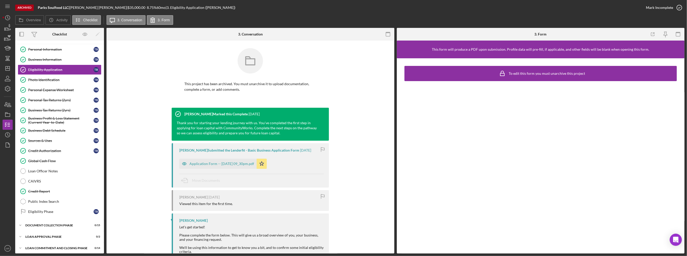
scroll to position [10, 0]
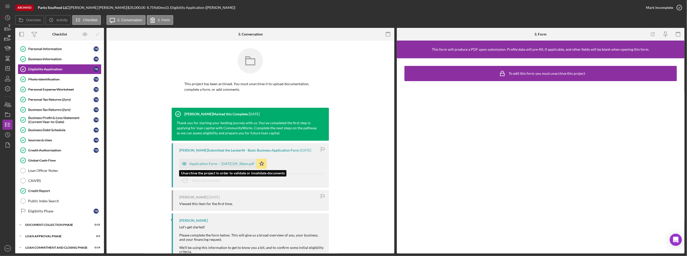
click at [237, 166] on div "Application Form -- [DATE] 09_30pm.pdf" at bounding box center [217, 164] width 77 height 10
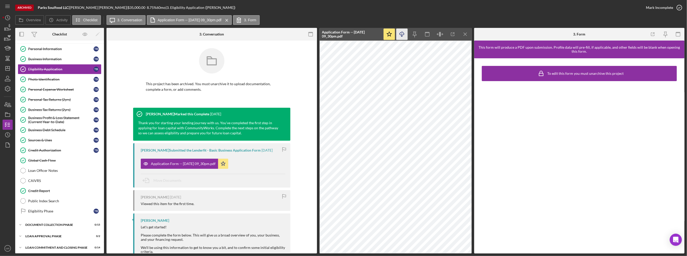
click at [404, 37] on icon "Icon/Download" at bounding box center [401, 34] width 11 height 11
click at [46, 79] on div "Photo Identification" at bounding box center [60, 79] width 65 height 4
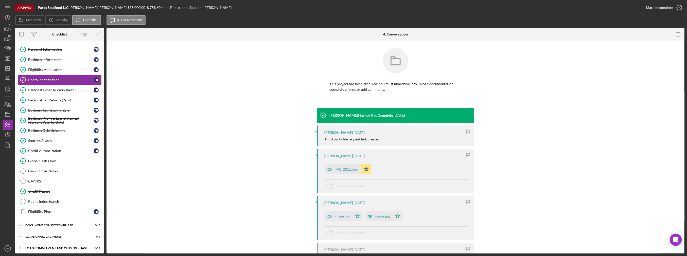
scroll to position [10, 0]
click at [340, 171] on div "IMG_2311.jpeg" at bounding box center [347, 169] width 24 height 4
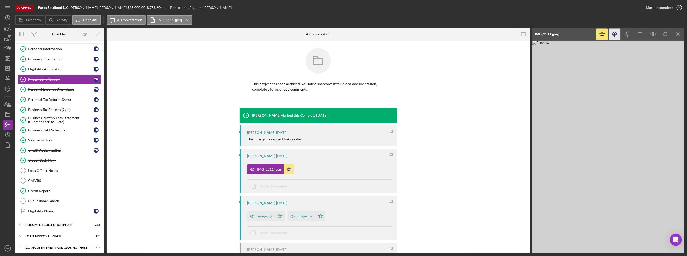
click at [616, 33] on icon "Icon/Download" at bounding box center [614, 34] width 11 height 11
click at [40, 87] on div "Personal Expense Worksheet" at bounding box center [60, 89] width 65 height 4
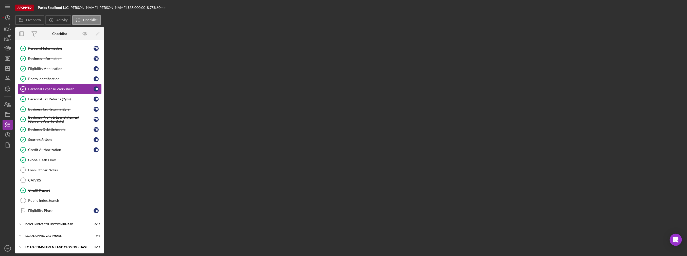
scroll to position [10, 0]
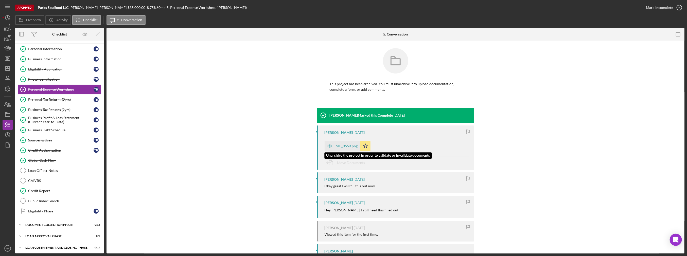
click at [346, 147] on div "IMG_3553.png" at bounding box center [346, 146] width 23 height 4
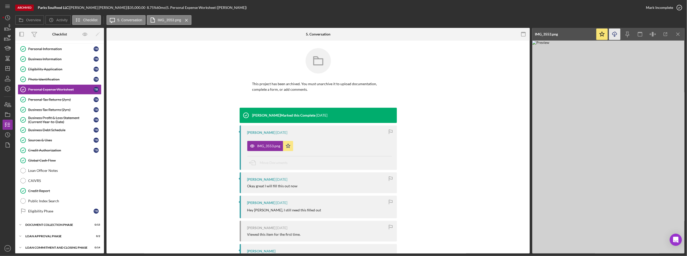
click at [615, 30] on icon "Icon/Download" at bounding box center [614, 34] width 11 height 11
click at [48, 100] on div "Personal Tax Returns (2yrs)" at bounding box center [60, 100] width 65 height 4
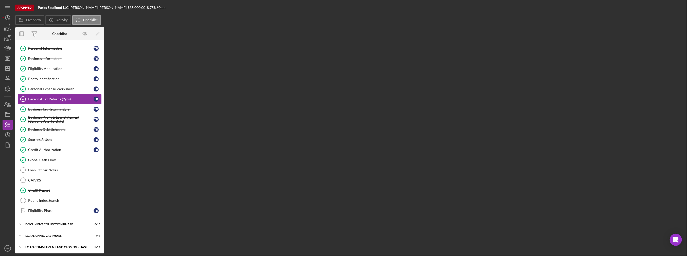
scroll to position [10, 0]
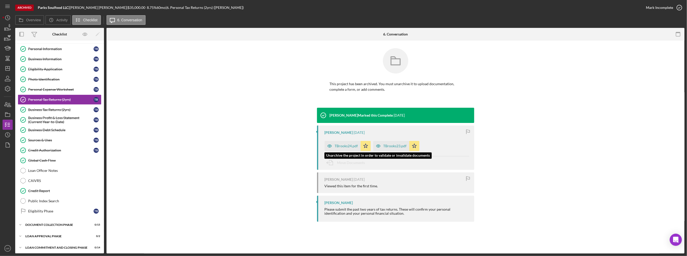
click at [352, 144] on div "TBrooks24.pdf" at bounding box center [346, 146] width 23 height 4
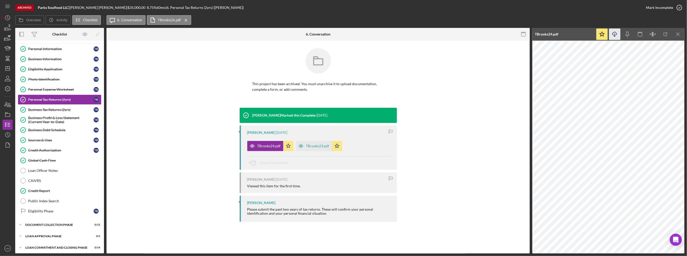
click at [612, 33] on icon "Icon/Download" at bounding box center [614, 34] width 11 height 11
click at [311, 141] on div "TBrooks23.pdf" at bounding box center [314, 146] width 36 height 10
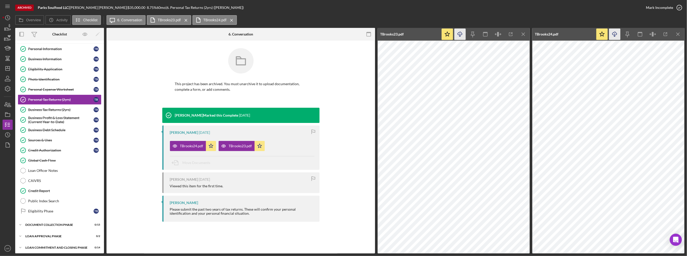
click at [461, 35] on icon "button" at bounding box center [460, 33] width 4 height 3
click at [524, 35] on icon "Icon/Menu Close" at bounding box center [523, 34] width 11 height 11
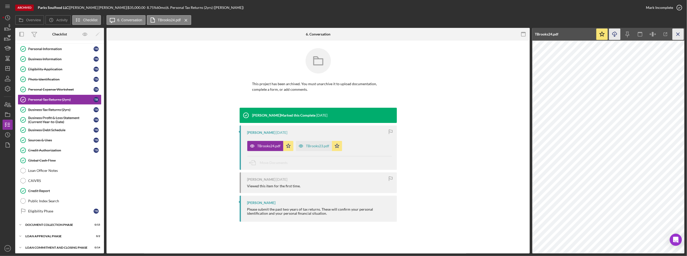
click at [681, 32] on icon "Icon/Menu Close" at bounding box center [678, 34] width 11 height 11
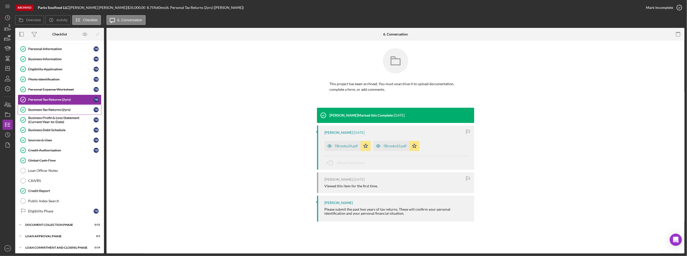
click at [56, 106] on link "Business Tax Returns (2yrs) Business Tax Returns (2yrs) T B" at bounding box center [60, 110] width 84 height 10
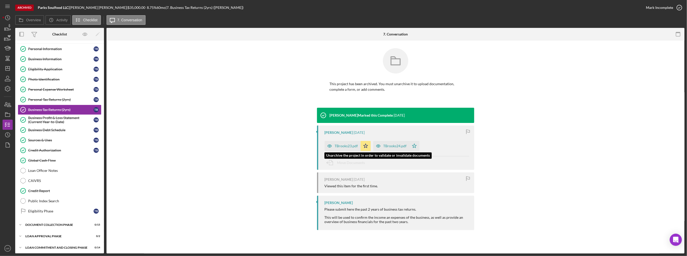
click at [336, 145] on div "TBrooks23.pdf" at bounding box center [346, 146] width 23 height 4
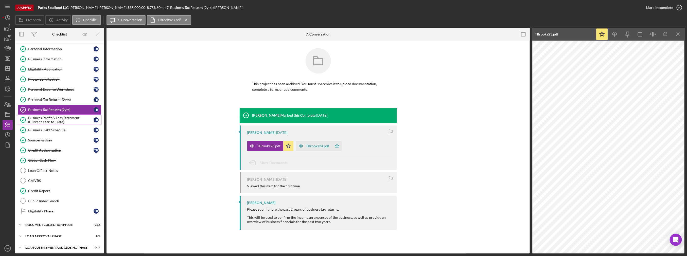
click at [44, 122] on div "Business Profit & Loss Statement (Current Year-to-Date)" at bounding box center [60, 120] width 65 height 8
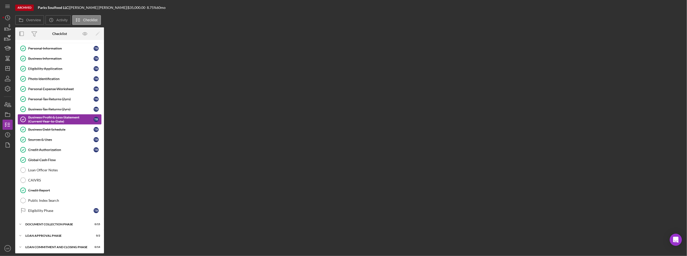
scroll to position [10, 0]
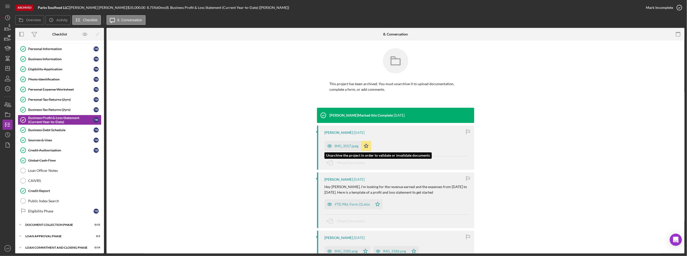
click at [348, 148] on div "IMG_3557.jpeg" at bounding box center [347, 146] width 24 height 4
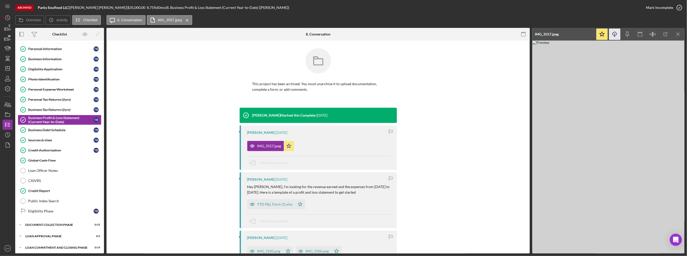
click at [617, 33] on icon "button" at bounding box center [614, 33] width 4 height 3
click at [57, 128] on div "Business Debt Schedule" at bounding box center [60, 130] width 65 height 4
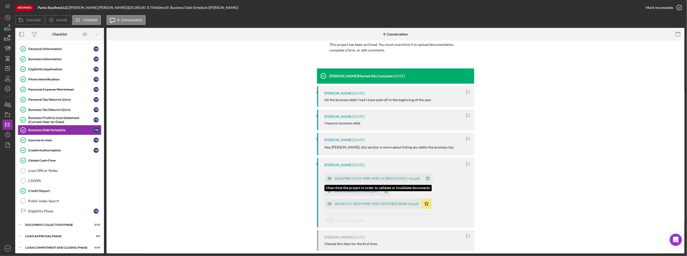
scroll to position [51, 0]
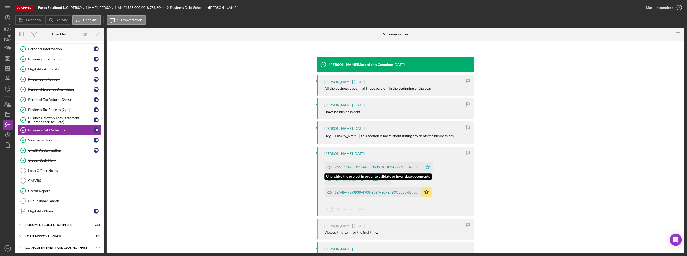
click at [359, 168] on div "266E99B6-FD23-448F-8585-1CB82A7276DC-list.pdf" at bounding box center [377, 167] width 85 height 4
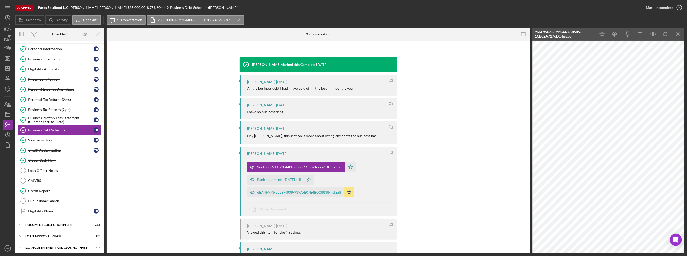
click at [59, 139] on div "Sources & Uses" at bounding box center [60, 140] width 65 height 4
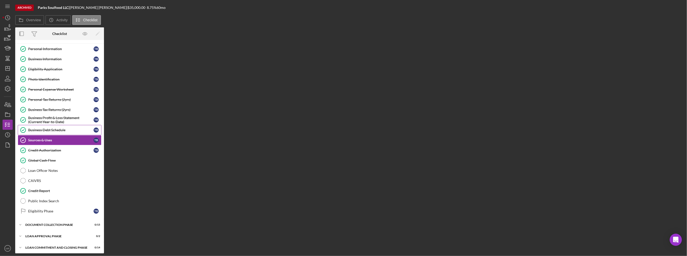
scroll to position [10, 0]
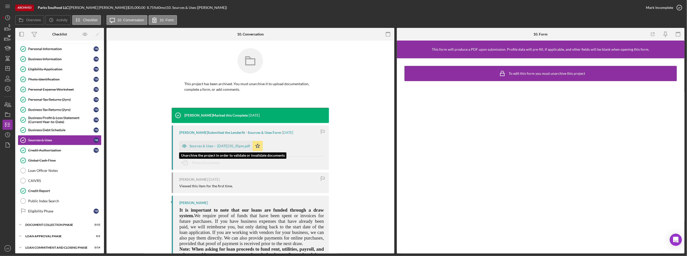
click at [208, 146] on div "Sources & Uses -- [DATE] 05_35pm.pdf" at bounding box center [219, 146] width 61 height 4
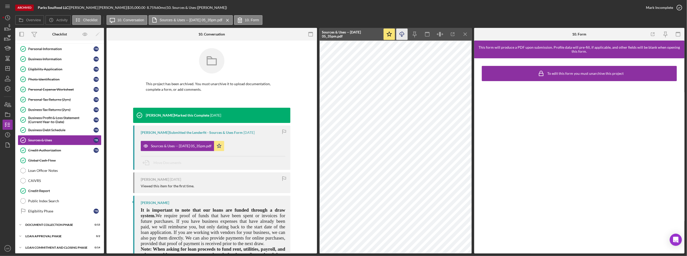
click at [400, 33] on icon "Icon/Download" at bounding box center [401, 34] width 11 height 11
click at [64, 148] on div "Credit Authorization" at bounding box center [60, 150] width 65 height 4
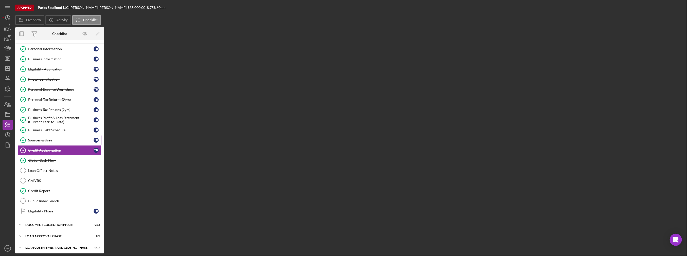
scroll to position [10, 0]
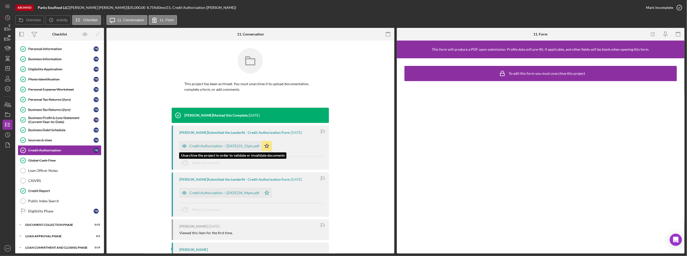
click at [236, 147] on div "Credit Authorization -- [DATE] 01_11pm.pdf" at bounding box center [224, 146] width 70 height 4
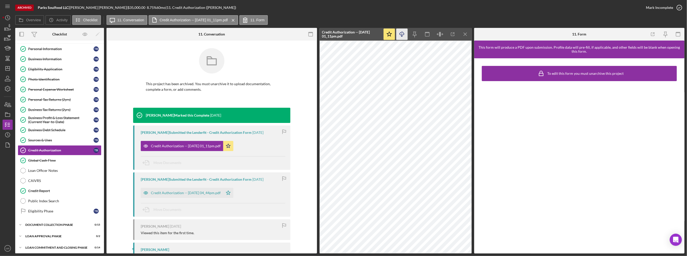
click at [401, 30] on icon "Icon/Download" at bounding box center [401, 34] width 11 height 11
click at [66, 159] on div "Global Cash Flow" at bounding box center [64, 161] width 73 height 4
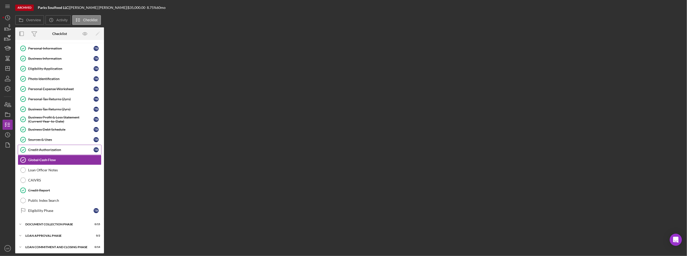
scroll to position [10, 0]
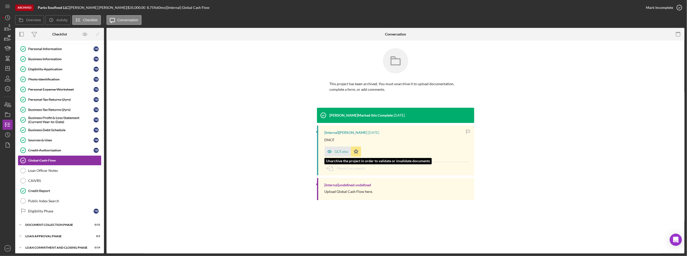
click at [333, 148] on icon "button" at bounding box center [330, 152] width 10 height 10
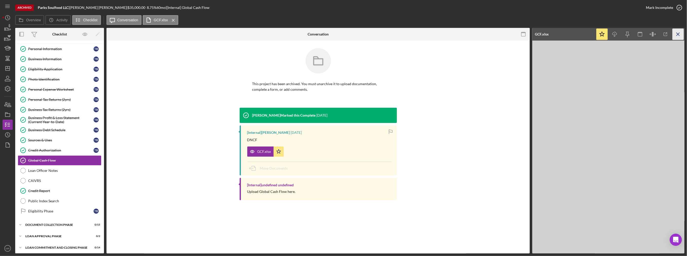
click at [680, 33] on icon "Icon/Menu Close" at bounding box center [678, 34] width 11 height 11
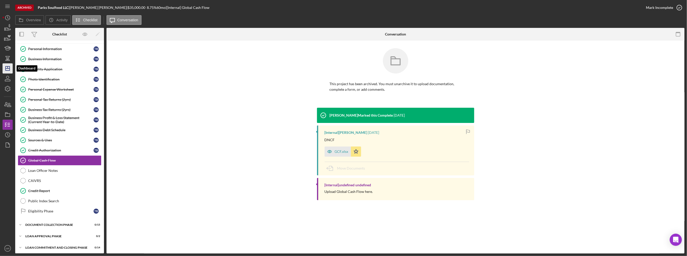
click at [9, 71] on icon "Icon/Dashboard" at bounding box center [7, 68] width 13 height 13
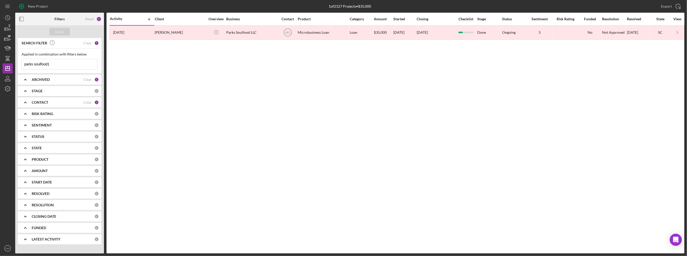
click at [75, 65] on input "parks soulfood1" at bounding box center [60, 64] width 76 height 10
click at [6, 68] on icon "Icon/Dashboard" at bounding box center [7, 68] width 13 height 13
click at [65, 62] on input at bounding box center [60, 64] width 76 height 10
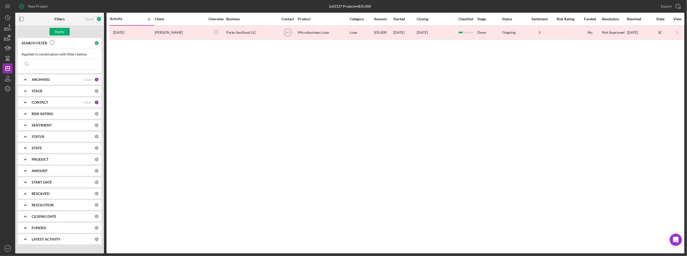
click at [66, 62] on input at bounding box center [60, 64] width 76 height 10
click at [10, 69] on icon "Icon/Dashboard" at bounding box center [7, 68] width 13 height 13
click at [38, 102] on b "CONTACT" at bounding box center [40, 102] width 16 height 4
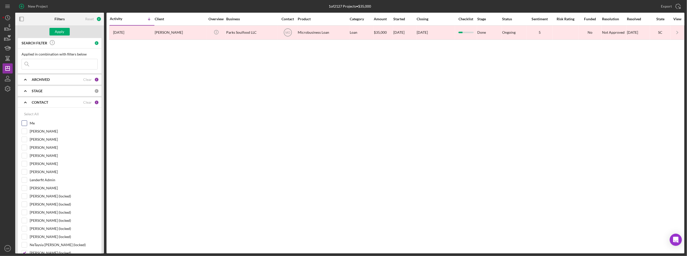
click at [32, 122] on label "Me" at bounding box center [64, 123] width 68 height 5
click at [27, 122] on input "Me" at bounding box center [24, 123] width 5 height 5
checkbox input "true"
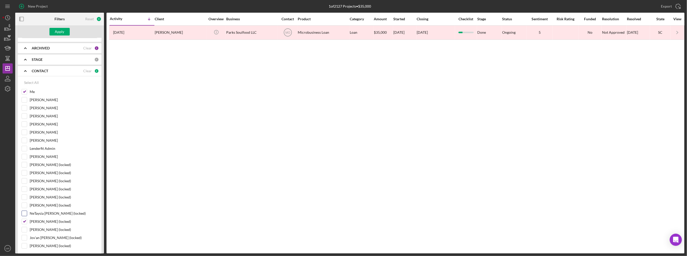
scroll to position [76, 0]
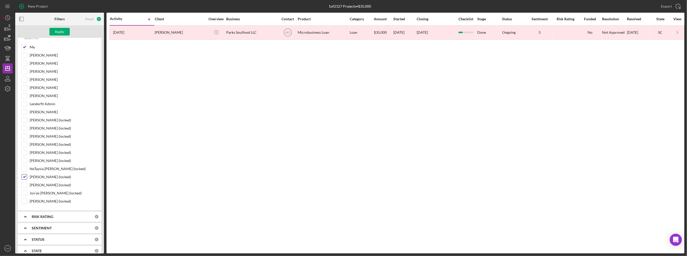
click at [41, 174] on label "[PERSON_NAME] (locked)" at bounding box center [64, 176] width 68 height 5
click at [27, 174] on input "[PERSON_NAME] (locked)" at bounding box center [24, 176] width 5 height 5
checkbox input "false"
click at [59, 31] on div "Apply" at bounding box center [59, 32] width 9 height 8
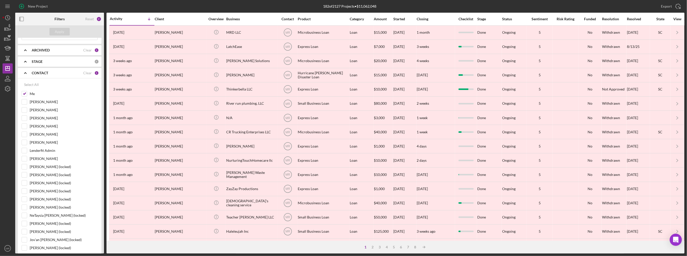
scroll to position [0, 0]
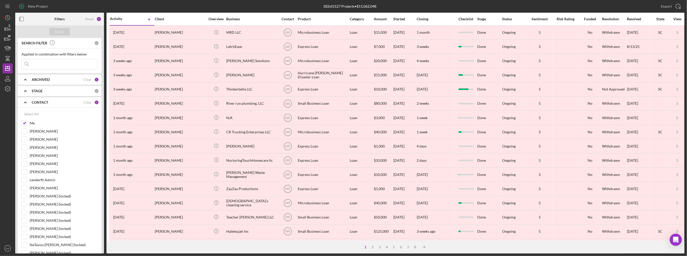
click at [44, 77] on div "ARCHIVED Clear 1" at bounding box center [65, 80] width 67 height 10
click at [34, 109] on label "Archived" at bounding box center [64, 108] width 68 height 5
click at [27, 109] on input "Archived" at bounding box center [24, 108] width 5 height 5
checkbox input "false"
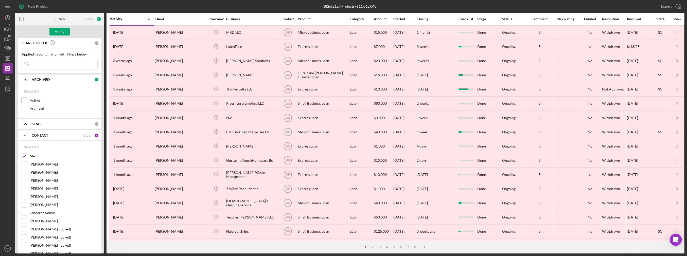
click at [33, 98] on label "Active" at bounding box center [64, 100] width 68 height 5
click at [27, 98] on input "Active" at bounding box center [24, 100] width 5 height 5
checkbox input "true"
click at [60, 29] on div "Apply" at bounding box center [59, 32] width 9 height 8
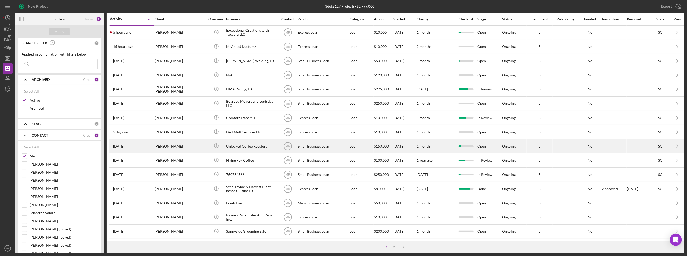
click at [203, 141] on div "[PERSON_NAME]" at bounding box center [180, 145] width 51 height 13
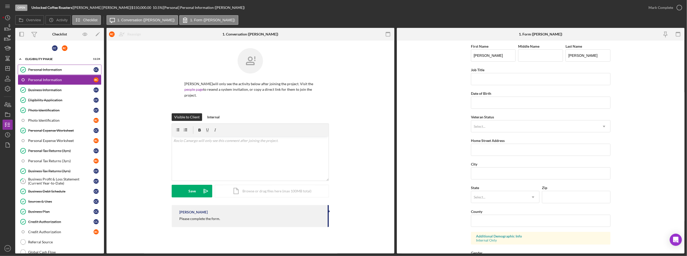
click at [59, 68] on div "Personal Information" at bounding box center [60, 70] width 65 height 4
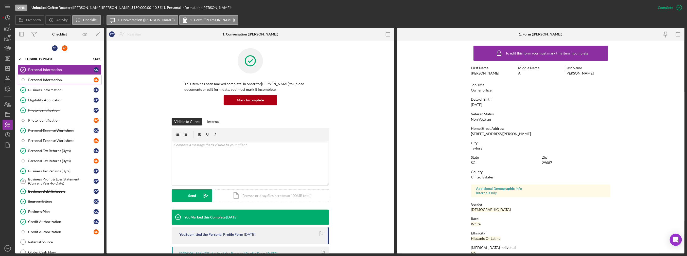
click at [58, 76] on link "Personal Information R C" at bounding box center [60, 80] width 84 height 10
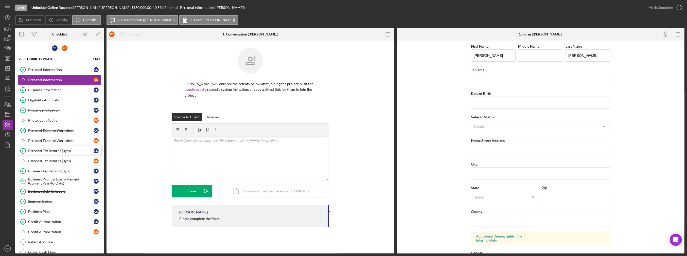
click at [67, 149] on div "Personal Tax Returns (3yrs)" at bounding box center [60, 151] width 65 height 4
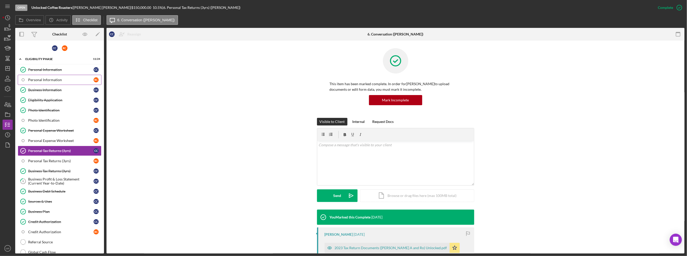
click at [62, 78] on div "Personal Information" at bounding box center [60, 80] width 65 height 4
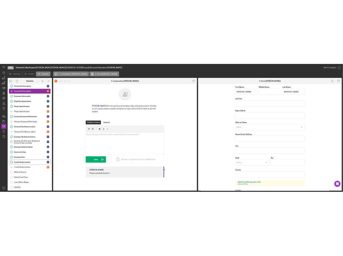
scroll to position [51, 0]
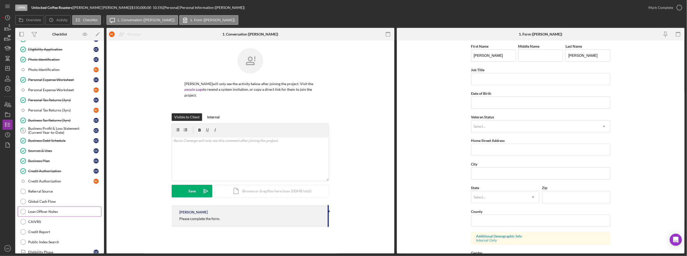
click at [50, 207] on link "Loan Officer Notes Loan Officer Notes" at bounding box center [60, 212] width 84 height 10
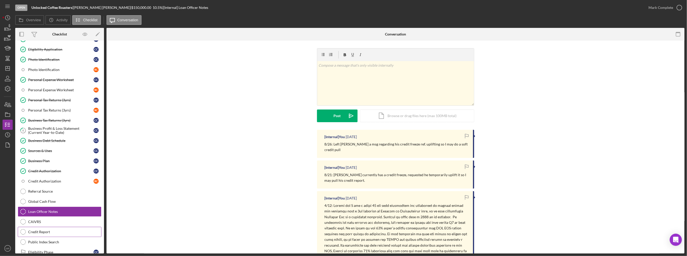
click at [49, 233] on link "Credit Report Credit Report" at bounding box center [60, 232] width 84 height 10
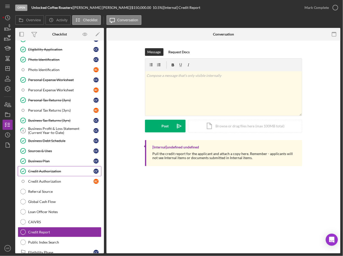
click at [42, 171] on div "Credit Authorization" at bounding box center [60, 171] width 65 height 4
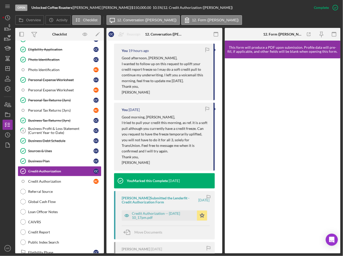
scroll to position [178, 0]
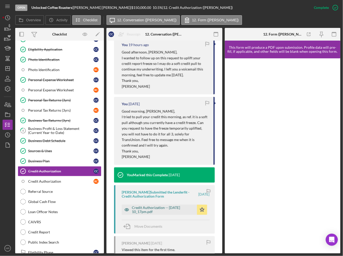
click at [155, 210] on div "Credit Authorization -- [DATE] 10_17pm.pdf" at bounding box center [163, 210] width 63 height 8
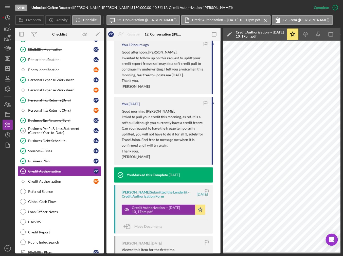
drag, startPoint x: 192, startPoint y: 251, endPoint x: 209, endPoint y: 250, distance: 17.0
click at [209, 247] on div "[PERSON_NAME] [DATE] Viewed this item for the first time." at bounding box center [163, 246] width 99 height 21
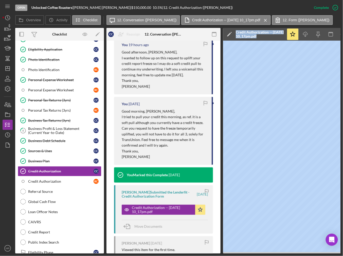
drag, startPoint x: 207, startPoint y: 251, endPoint x: 222, endPoint y: 250, distance: 14.8
click at [14, 195] on div "Open Unlocked Coffee Roasters | [PERSON_NAME] | $150,000.00 10.5 % | 12. Credit…" at bounding box center [172, 126] width 338 height 253
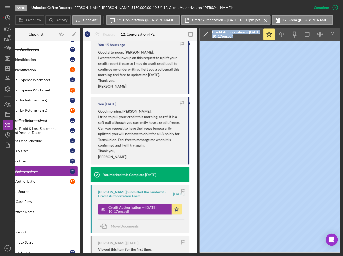
scroll to position [0, 0]
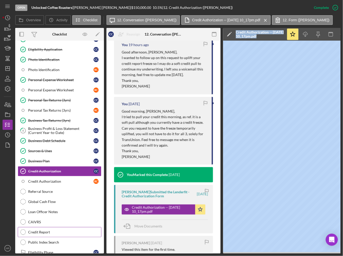
click at [63, 227] on link "Credit Report Credit Report" at bounding box center [60, 232] width 84 height 10
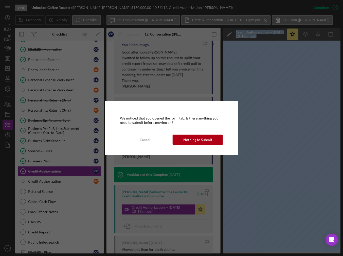
click at [200, 139] on div "Nothing to Submit" at bounding box center [197, 140] width 29 height 10
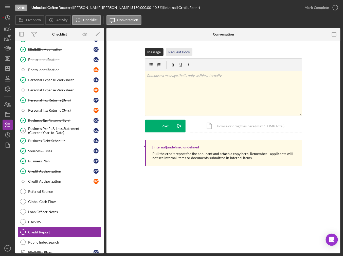
click at [183, 51] on div "Request Docs" at bounding box center [179, 52] width 21 height 8
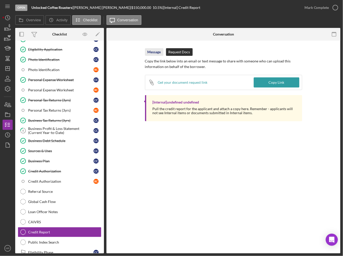
click at [152, 53] on div "Message" at bounding box center [154, 52] width 13 height 8
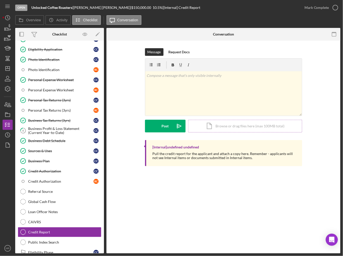
click at [227, 125] on div "Icon/Document Browse or drag files here (max 100MB total) Tap to choose files o…" at bounding box center [245, 126] width 114 height 13
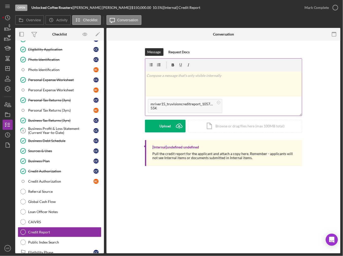
click at [203, 82] on div "v Color teal Color pink Remove color Add row above Add row below Add column bef…" at bounding box center [223, 83] width 157 height 25
click at [257, 84] on div "v Color teal Color pink Remove color Add row above Add row below Add column bef…" at bounding box center [223, 83] width 157 height 25
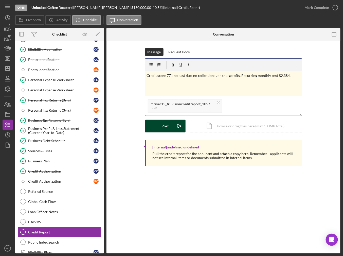
click at [160, 124] on button "Post Icon/icon-invite-send" at bounding box center [165, 126] width 41 height 13
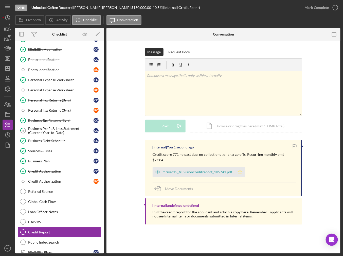
click at [236, 167] on icon "Icon/Star" at bounding box center [240, 172] width 10 height 10
click at [333, 7] on icon "button" at bounding box center [335, 7] width 13 height 13
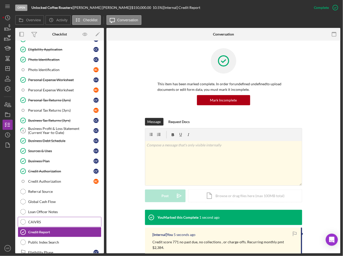
click at [63, 220] on div "CAIVRS" at bounding box center [64, 222] width 73 height 4
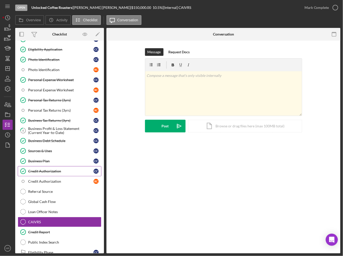
click at [53, 170] on div "Credit Authorization" at bounding box center [60, 171] width 65 height 4
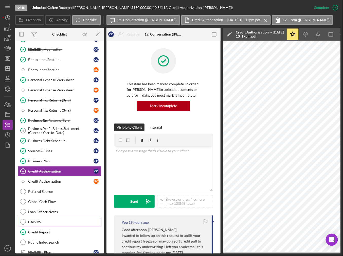
click at [50, 217] on link "CAIVRS CAIVRS" at bounding box center [60, 222] width 84 height 10
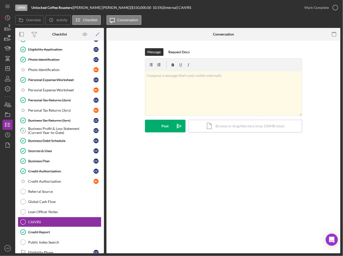
click at [218, 124] on div "Icon/Document Browse or drag files here (max 100MB total) Tap to choose files o…" at bounding box center [245, 126] width 114 height 13
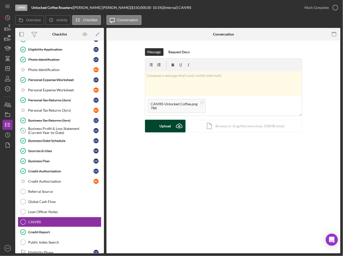
click at [164, 122] on div "Upload" at bounding box center [165, 126] width 11 height 13
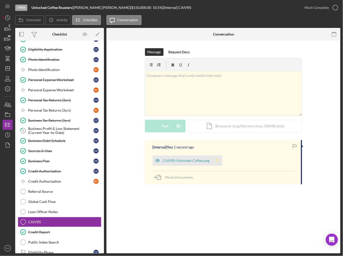
click at [215, 157] on icon "Icon/Star" at bounding box center [217, 160] width 10 height 10
click at [326, 11] on div "Mark Complete" at bounding box center [317, 8] width 25 height 10
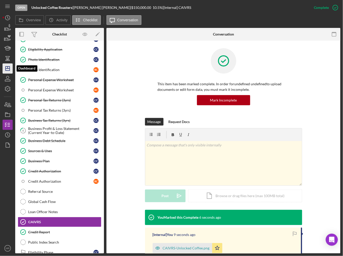
click at [11, 71] on icon "Icon/Dashboard" at bounding box center [7, 68] width 13 height 13
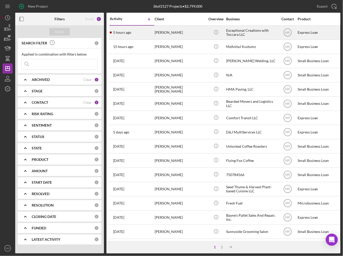
click at [149, 34] on div "5 hours ago [PERSON_NAME]" at bounding box center [132, 32] width 44 height 13
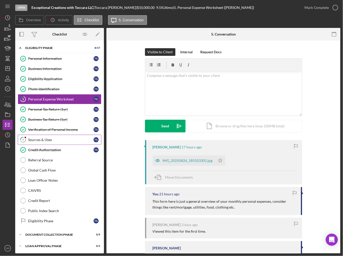
click at [44, 138] on div "Sources & Uses" at bounding box center [60, 140] width 65 height 4
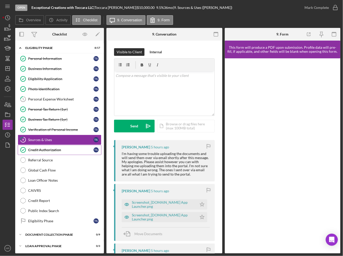
click at [51, 145] on link "Credit Authorization Credit Authorization T S" at bounding box center [60, 150] width 84 height 10
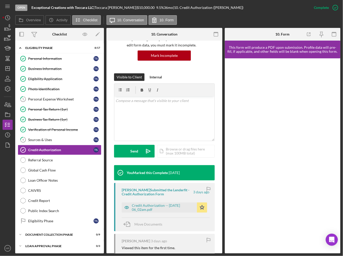
scroll to position [51, 0]
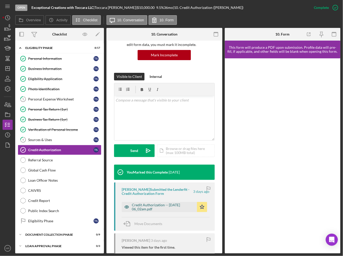
click at [165, 209] on div "Credit Authorization -- [DATE] 06_02am.pdf" at bounding box center [163, 207] width 63 height 8
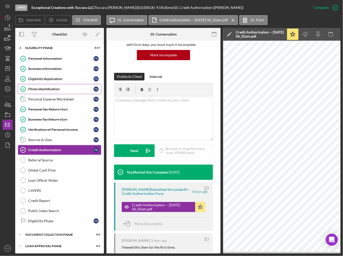
click at [47, 87] on div "Photo Identification" at bounding box center [60, 89] width 65 height 4
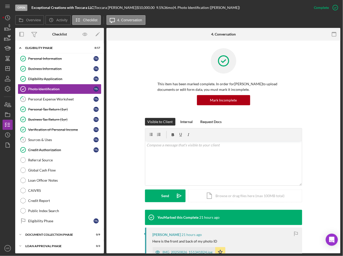
scroll to position [25, 0]
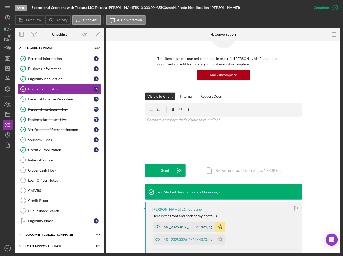
click at [202, 227] on div "IMG_20250826_151341824.jpg" at bounding box center [188, 227] width 50 height 4
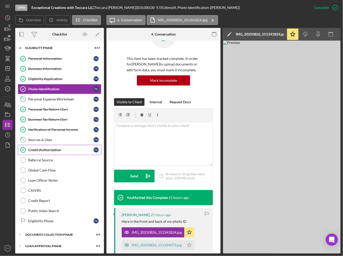
click at [43, 150] on div "Credit Authorization" at bounding box center [60, 150] width 65 height 4
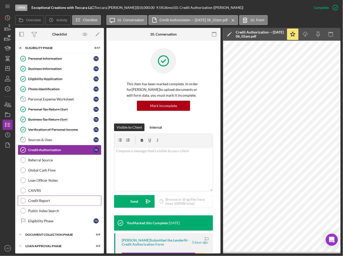
click at [51, 200] on div "Credit Report" at bounding box center [64, 201] width 73 height 4
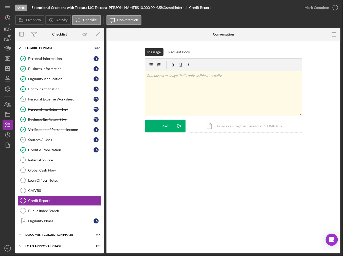
click at [229, 128] on div "Icon/Document Browse or drag files here (max 100MB total) Tap to choose files o…" at bounding box center [245, 126] width 114 height 13
click at [5, 69] on icon "Icon/Dashboard" at bounding box center [7, 68] width 13 height 13
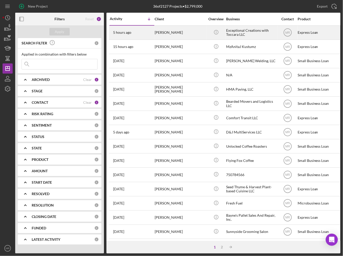
click at [163, 32] on div "[PERSON_NAME]" at bounding box center [180, 32] width 51 height 13
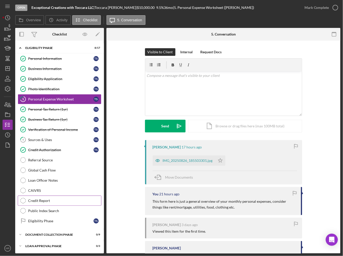
click at [57, 196] on link "Credit Report Credit Report" at bounding box center [60, 201] width 84 height 10
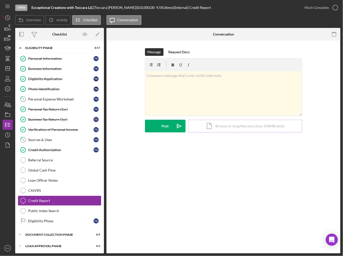
click at [218, 126] on div "Icon/Document Browse or drag files here (max 100MB total) Tap to choose files o…" at bounding box center [245, 126] width 114 height 13
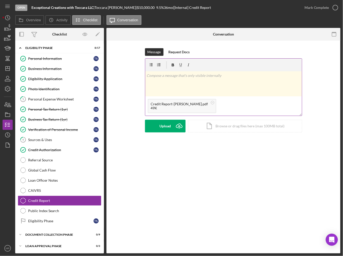
click at [202, 82] on div "v Color teal Color pink Remove color Add row above Add row below Add column bef…" at bounding box center [223, 83] width 157 height 25
click at [225, 81] on div "v Color teal Color pink Remove color Add row above Add row below Add column bef…" at bounding box center [223, 83] width 157 height 25
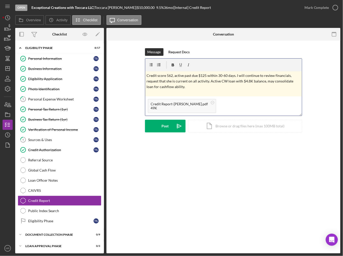
click at [268, 83] on p "Credit score 562, active past due $125 within 30-60 days. I will continue to re…" at bounding box center [224, 81] width 154 height 17
click at [198, 85] on p "Credit score 562, active past due $125 within 30-60 days. I will continue to re…" at bounding box center [224, 81] width 154 height 17
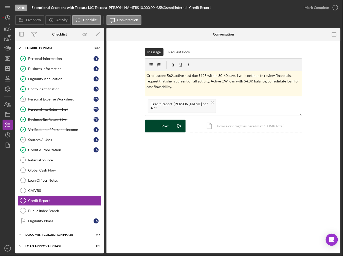
click at [164, 129] on div "Post" at bounding box center [165, 126] width 7 height 13
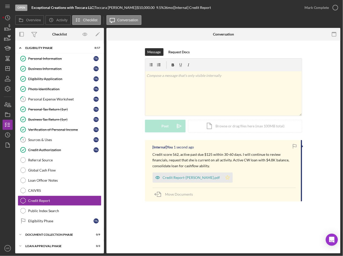
click at [223, 176] on icon "Icon/Star" at bounding box center [228, 177] width 10 height 10
click at [330, 7] on icon "button" at bounding box center [335, 7] width 13 height 13
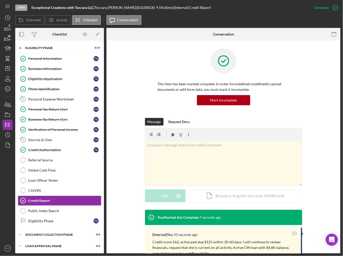
click at [329, 162] on div "Message Request Docs v Color teal Color pink Remove color Add row above Add row…" at bounding box center [223, 164] width 219 height 92
click at [39, 151] on link "Credit Authorization Credit Authorization T S" at bounding box center [60, 150] width 84 height 10
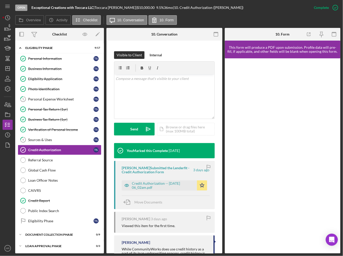
scroll to position [76, 0]
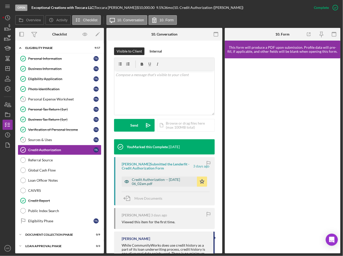
click at [154, 183] on div "Credit Authorization -- [DATE] 06_02am.pdf" at bounding box center [163, 182] width 63 height 8
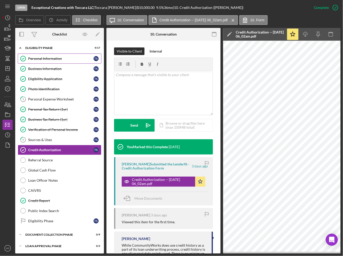
click at [39, 60] on div "Personal Information" at bounding box center [60, 59] width 65 height 4
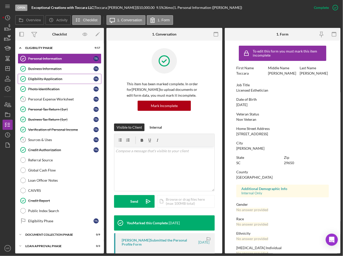
click at [36, 77] on div "Eligibility Application" at bounding box center [60, 79] width 65 height 4
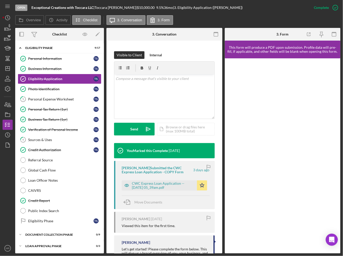
scroll to position [76, 0]
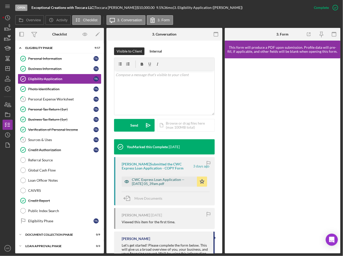
click at [133, 183] on div "CWC Express Loan Application -- [DATE] 05_39am.pdf" at bounding box center [163, 182] width 63 height 8
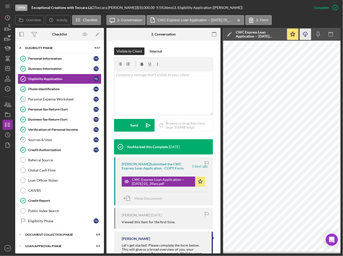
click at [305, 36] on polyline "button" at bounding box center [306, 36] width 2 height 1
click at [52, 88] on div "Photo Identification" at bounding box center [60, 89] width 65 height 4
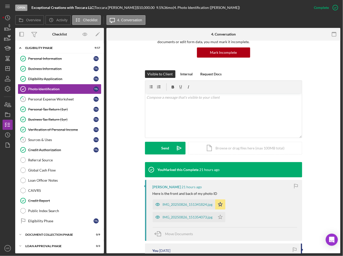
scroll to position [51, 0]
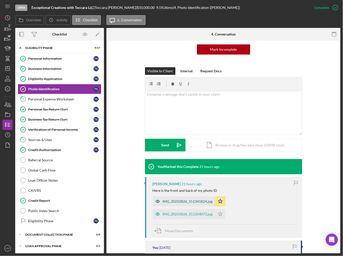
click at [174, 199] on div "IMG_20250826_151341824.jpg" at bounding box center [188, 201] width 50 height 4
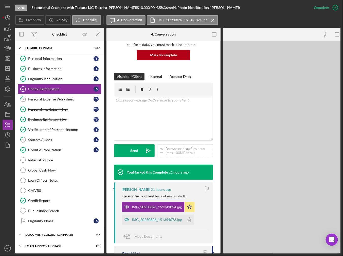
scroll to position [56, 0]
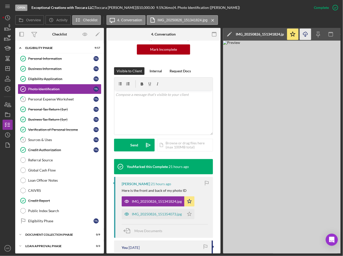
click at [306, 35] on icon "Icon/Download" at bounding box center [305, 34] width 11 height 11
click at [54, 99] on div "Personal Expense Worksheet" at bounding box center [60, 99] width 65 height 4
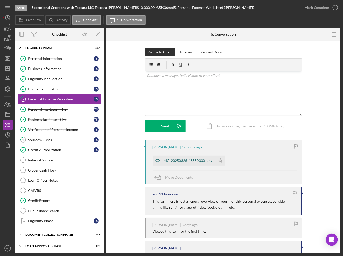
click at [186, 162] on div "IMG_20250826_185503301.jpg" at bounding box center [188, 161] width 50 height 4
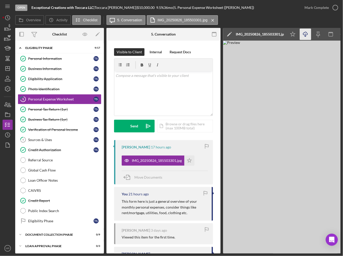
click at [305, 31] on icon "Icon/Download" at bounding box center [305, 34] width 11 height 11
click at [188, 160] on polygon "button" at bounding box center [189, 160] width 4 height 4
click at [326, 10] on div "Mark Complete" at bounding box center [317, 8] width 25 height 10
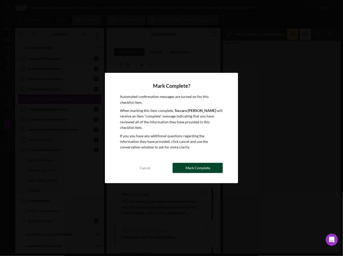
click at [195, 163] on div "Mark Complete" at bounding box center [198, 168] width 25 height 10
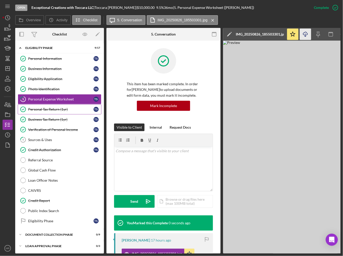
click at [66, 109] on div "Personal Tax Return (1yr)" at bounding box center [60, 109] width 65 height 4
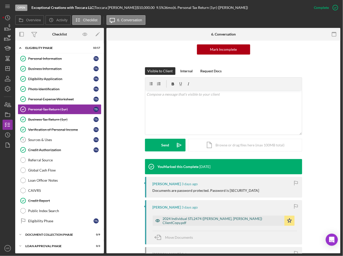
click at [175, 220] on div "2024 Individual STL2474 ([PERSON_NAME], [PERSON_NAME]) ClientCopy.pdf" at bounding box center [222, 221] width 119 height 8
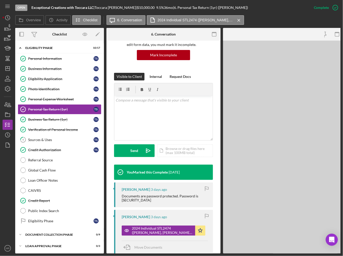
scroll to position [56, 0]
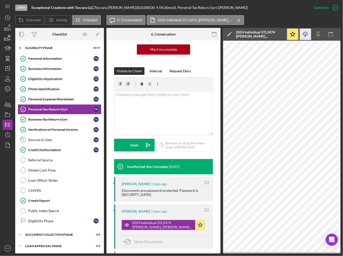
click at [309, 35] on icon "Icon/Download" at bounding box center [305, 34] width 11 height 11
click at [52, 120] on div "Business Tax Return (1yr)" at bounding box center [60, 119] width 65 height 4
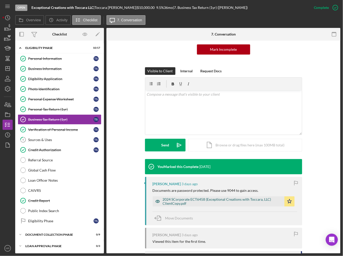
click at [233, 196] on div "2024 SCorporate ECT6458 (Exceptional Creations with Toccara, LLC) ClientCopy.pdf" at bounding box center [219, 201] width 132 height 10
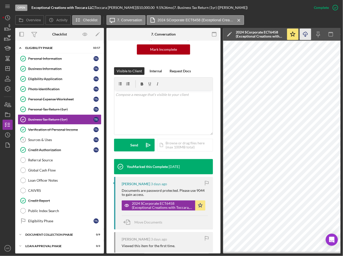
click at [307, 35] on icon "Icon/Download" at bounding box center [305, 34] width 11 height 11
click at [50, 128] on div "Verification of Personal Income" at bounding box center [60, 130] width 65 height 4
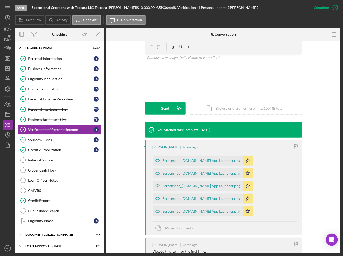
scroll to position [101, 0]
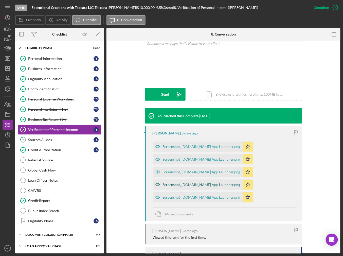
click at [231, 184] on div "Screenshot_[DOMAIN_NAME] App Launcher.png" at bounding box center [202, 185] width 78 height 4
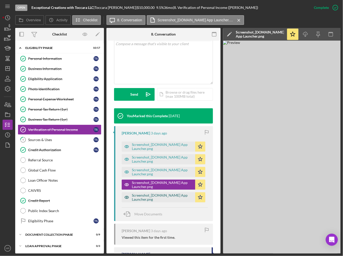
click at [170, 194] on div "Screenshot_[DOMAIN_NAME] App Launcher.png" at bounding box center [162, 197] width 61 height 8
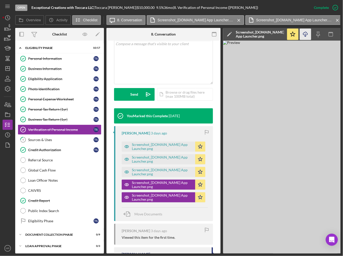
click at [305, 31] on icon "Icon/Download" at bounding box center [305, 34] width 11 height 11
click at [47, 138] on div "Sources & Uses" at bounding box center [60, 140] width 65 height 4
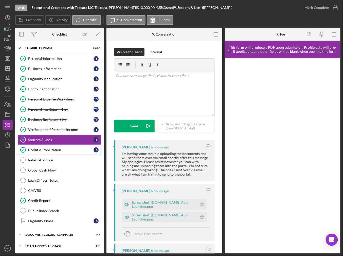
click at [58, 150] on div "Credit Authorization" at bounding box center [60, 150] width 65 height 4
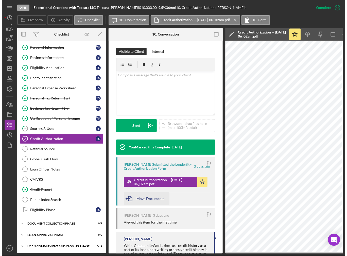
scroll to position [76, 0]
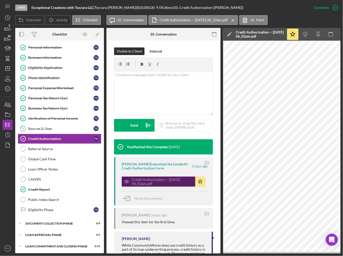
click at [157, 182] on div "Credit Authorization -- [DATE] 06_02am.pdf" at bounding box center [162, 182] width 61 height 8
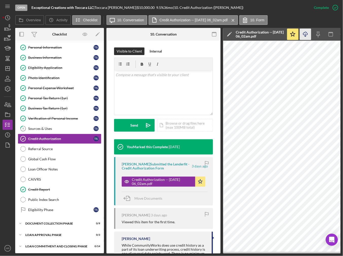
click at [308, 35] on icon "Icon/Download" at bounding box center [305, 34] width 11 height 11
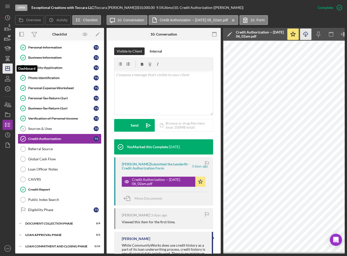
click at [8, 69] on icon "Icon/Dashboard" at bounding box center [7, 68] width 13 height 13
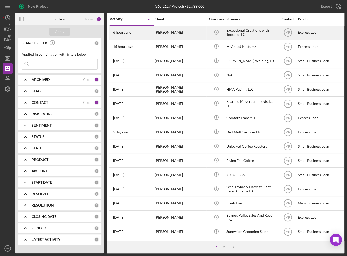
click at [162, 33] on div "[PERSON_NAME]" at bounding box center [180, 32] width 51 height 13
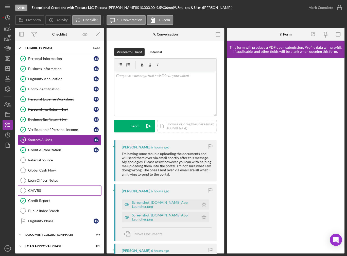
click at [37, 189] on div "CAIVRS" at bounding box center [64, 190] width 73 height 4
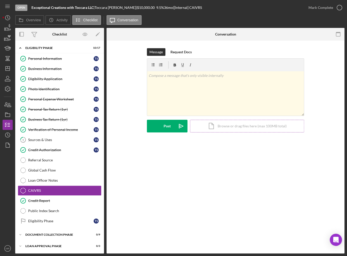
click at [218, 121] on div "Icon/Document Browse or drag files here (max 100MB total) Tap to choose files o…" at bounding box center [247, 126] width 114 height 13
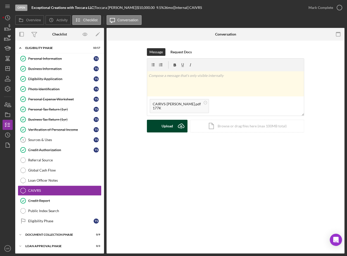
click at [162, 125] on div "Upload" at bounding box center [167, 126] width 11 height 13
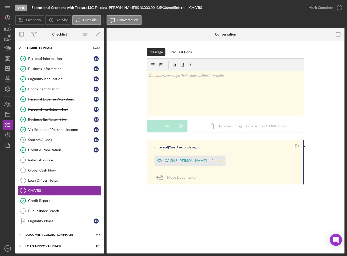
click at [218, 161] on polygon "button" at bounding box center [220, 160] width 4 height 4
click at [337, 11] on icon "button" at bounding box center [339, 7] width 13 height 13
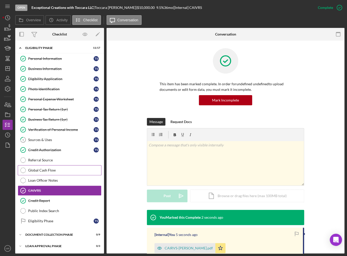
click at [59, 166] on link "Global Cash Flow Global Cash Flow" at bounding box center [60, 170] width 84 height 10
